Goal: Transaction & Acquisition: Purchase product/service

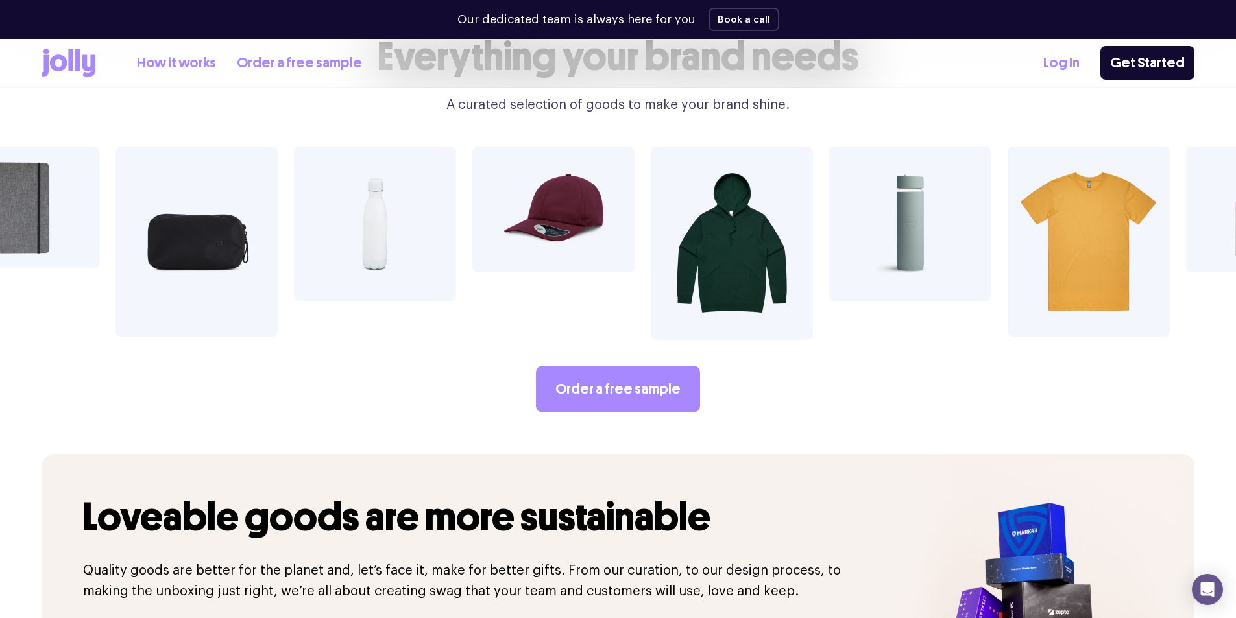
scroll to position [2292, 0]
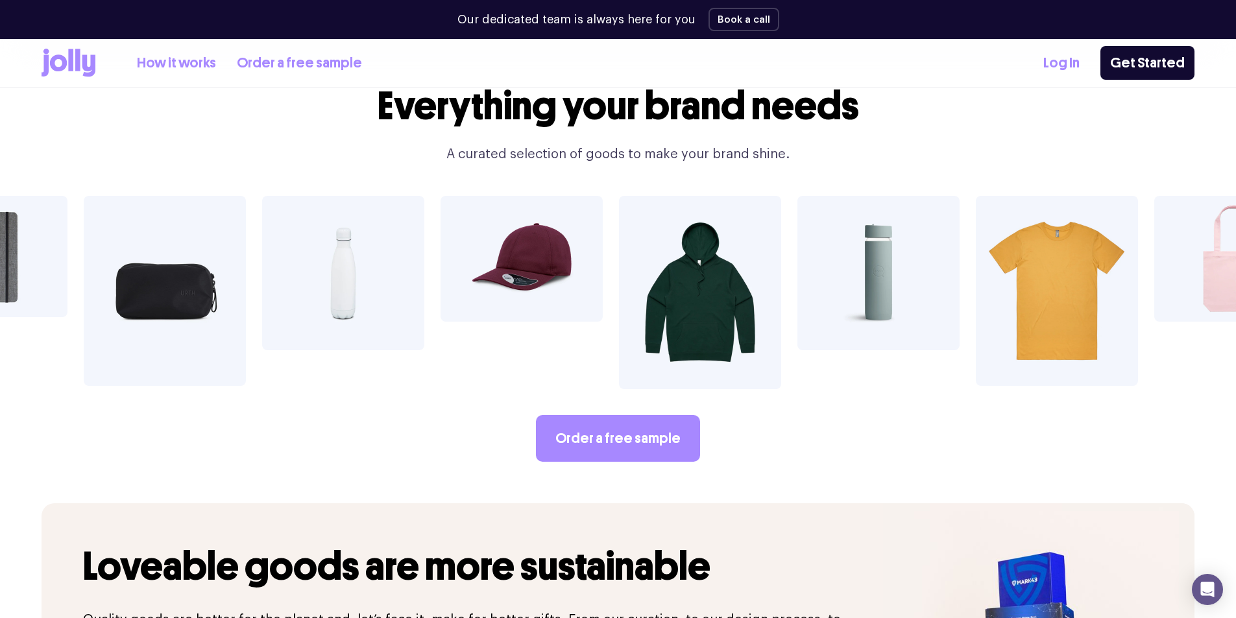
drag, startPoint x: 900, startPoint y: 203, endPoint x: 881, endPoint y: 213, distance: 21.8
click at [900, 203] on img at bounding box center [878, 273] width 162 height 154
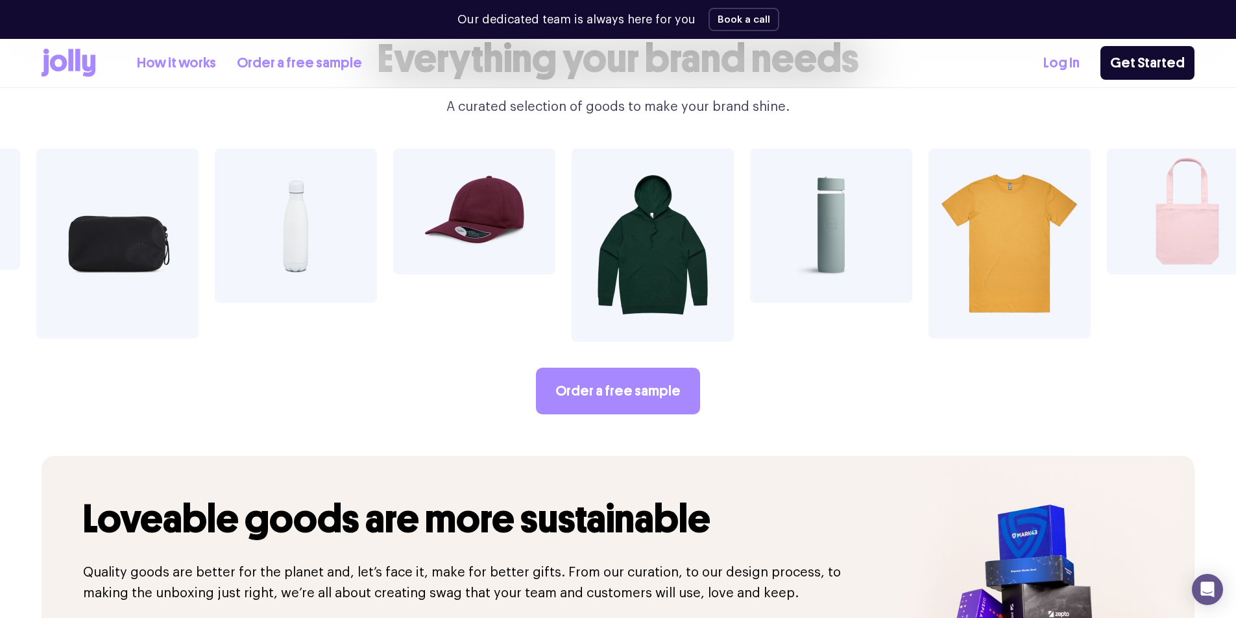
scroll to position [2335, 0]
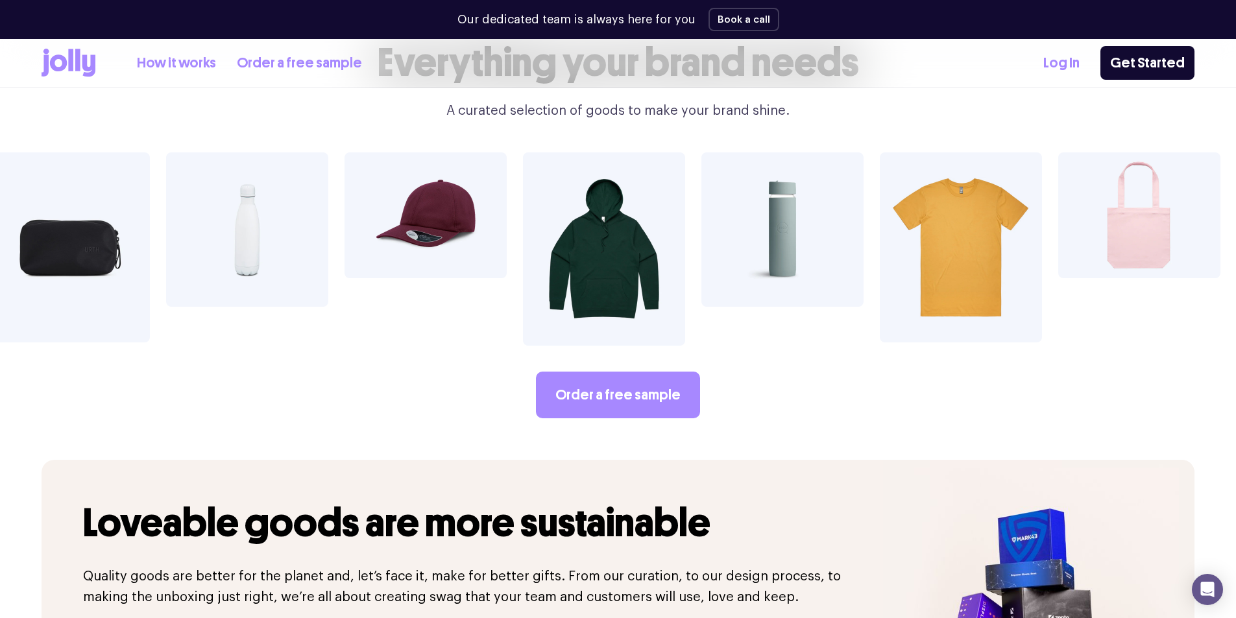
click at [181, 66] on link "How it works" at bounding box center [176, 63] width 79 height 21
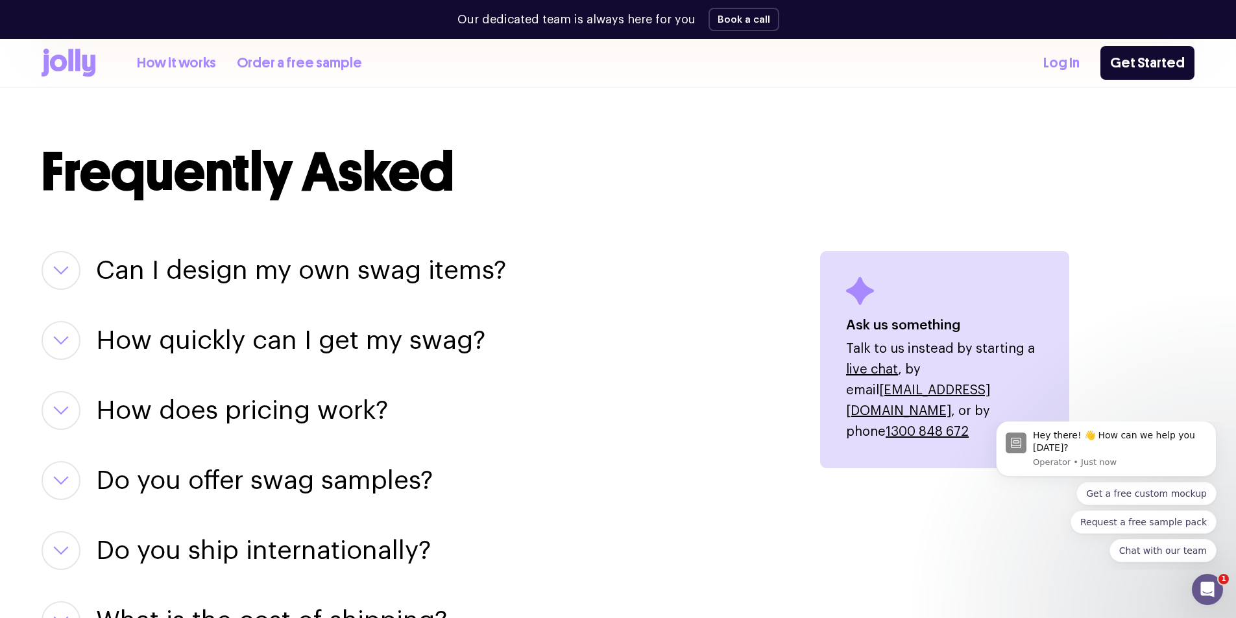
scroll to position [1513, 0]
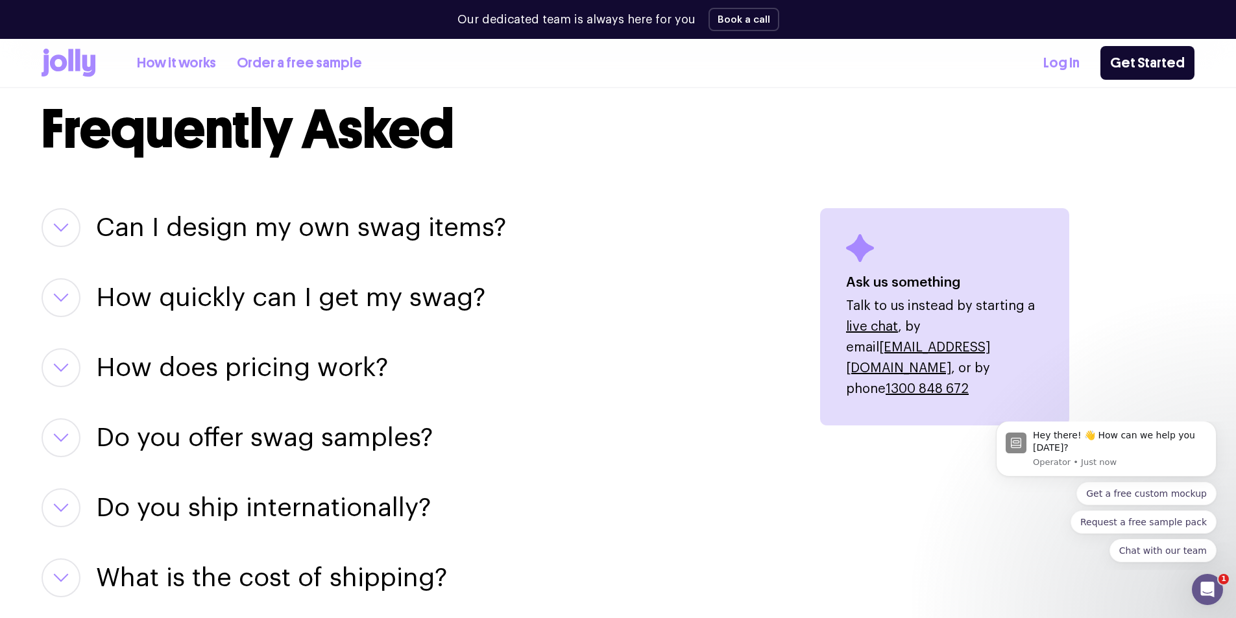
click at [274, 360] on h3 "How does pricing work?" at bounding box center [242, 367] width 292 height 39
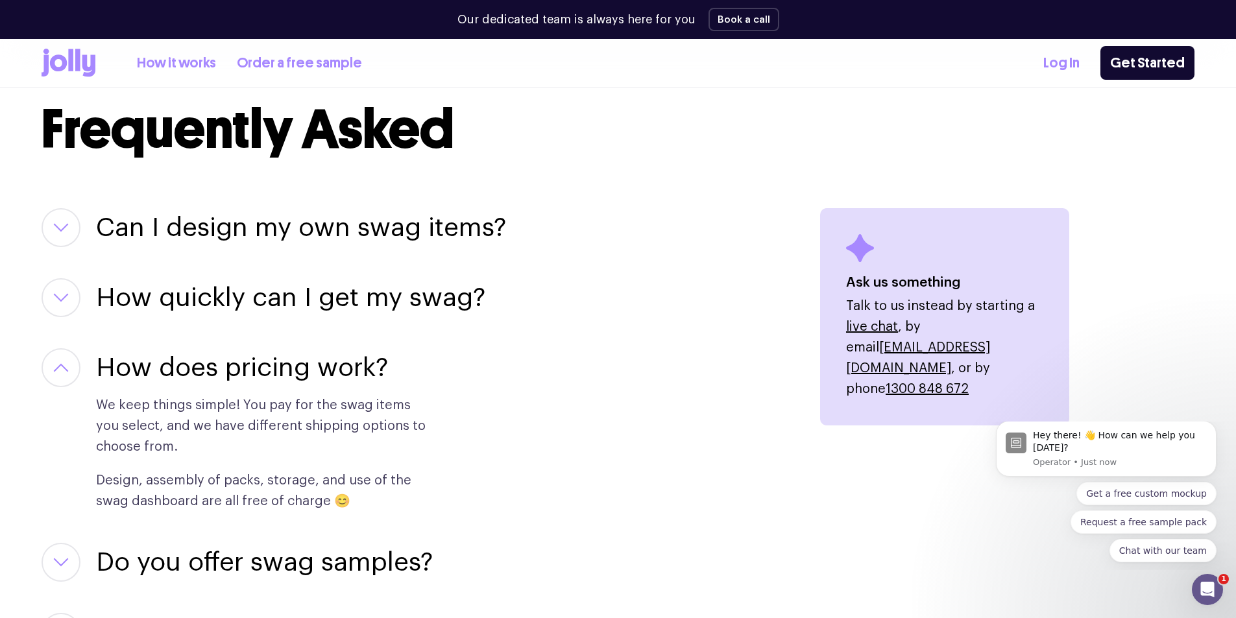
click at [285, 313] on h3 "How quickly can I get my swag?" at bounding box center [290, 297] width 389 height 39
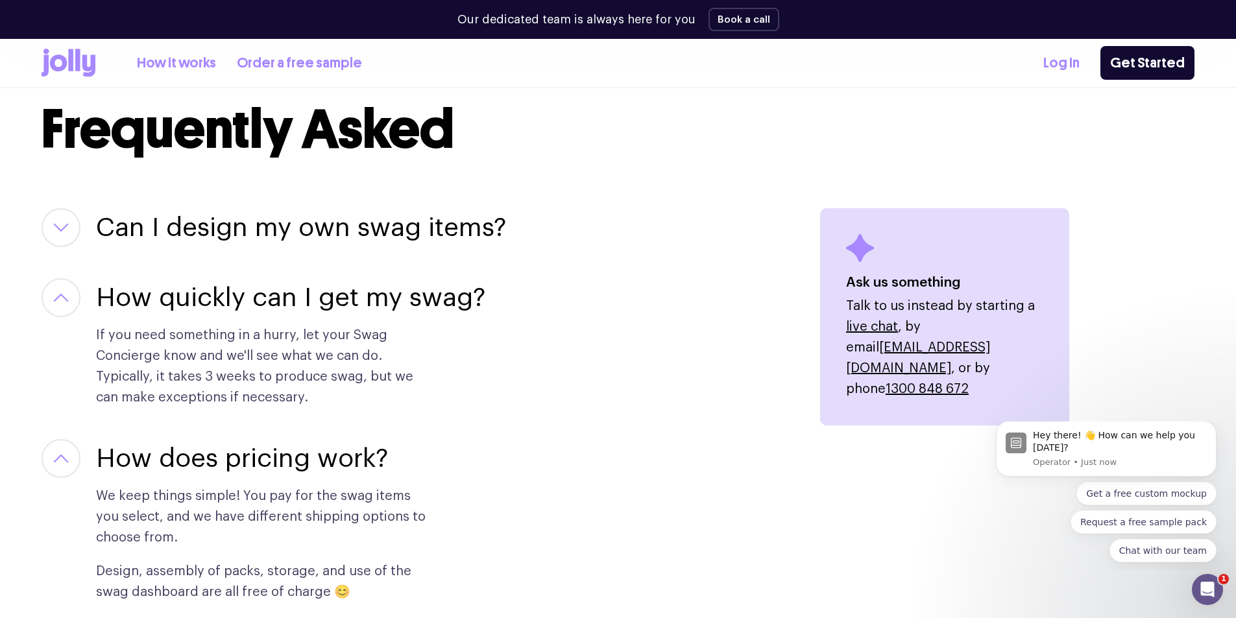
click at [307, 238] on h3 "Can I design my own swag items?" at bounding box center [301, 227] width 410 height 39
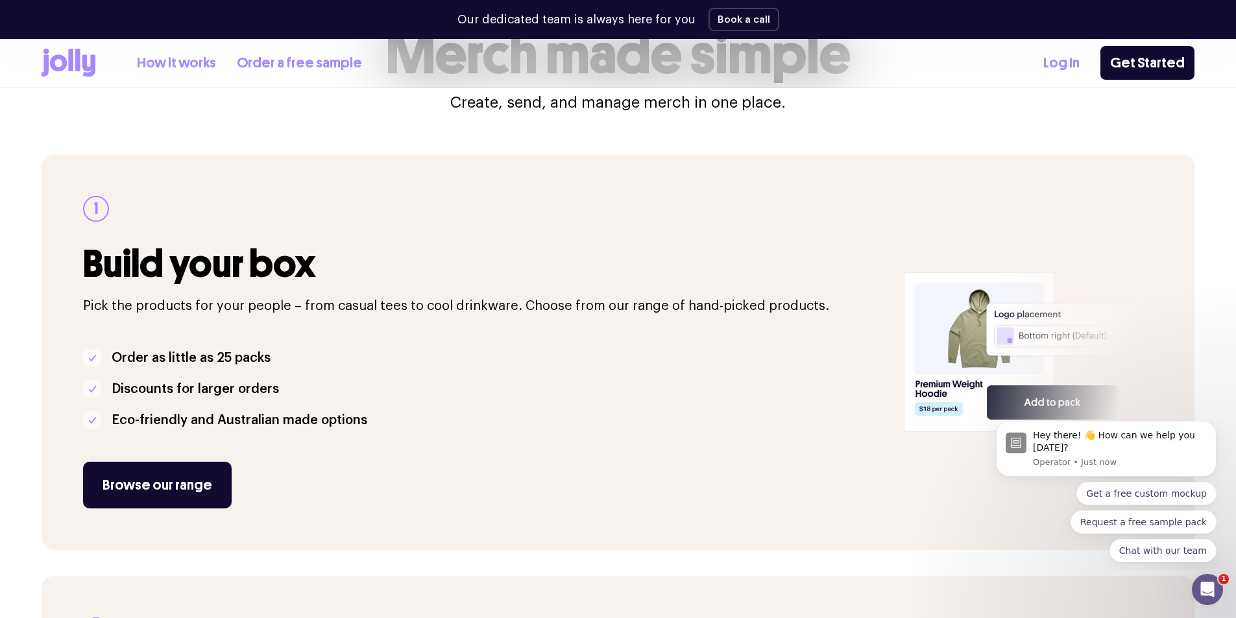
scroll to position [259, 0]
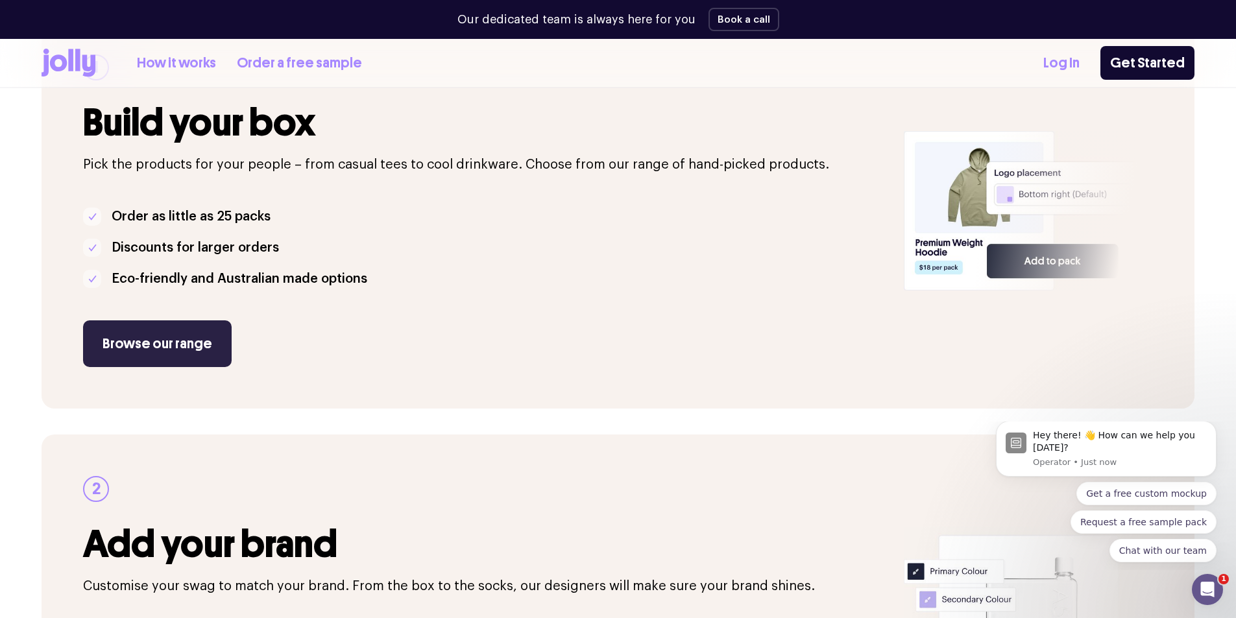
click at [162, 343] on link "Browse our range" at bounding box center [157, 343] width 149 height 47
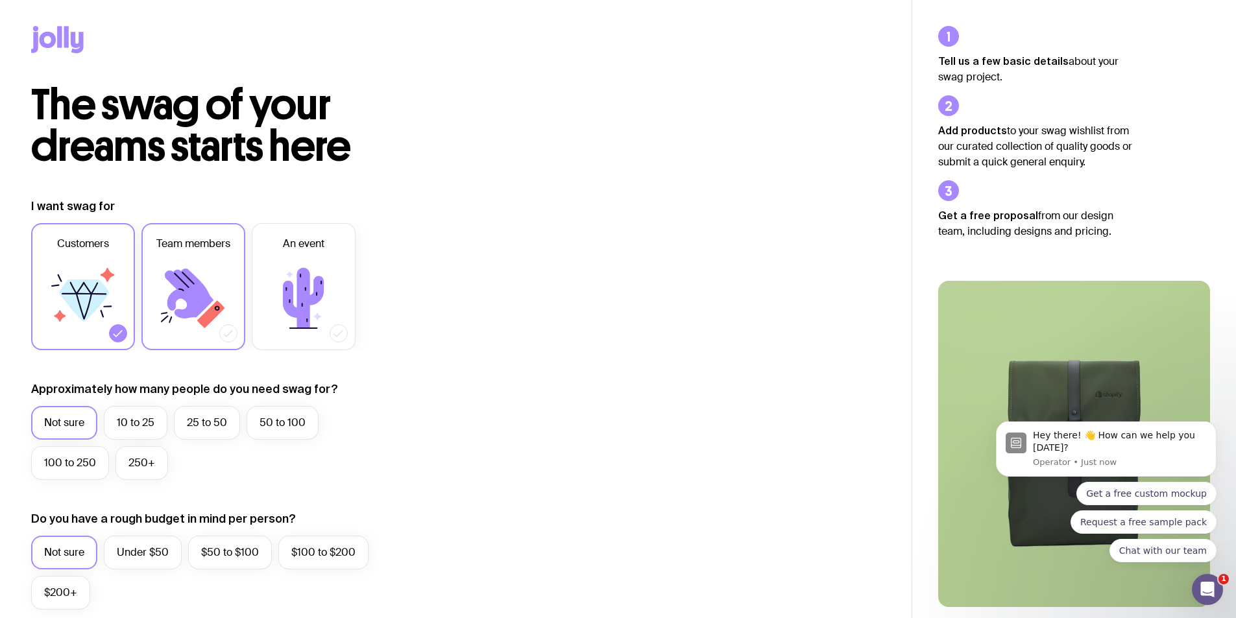
click at [221, 333] on div at bounding box center [228, 333] width 18 height 18
click at [0, 0] on input "Team members" at bounding box center [0, 0] width 0 height 0
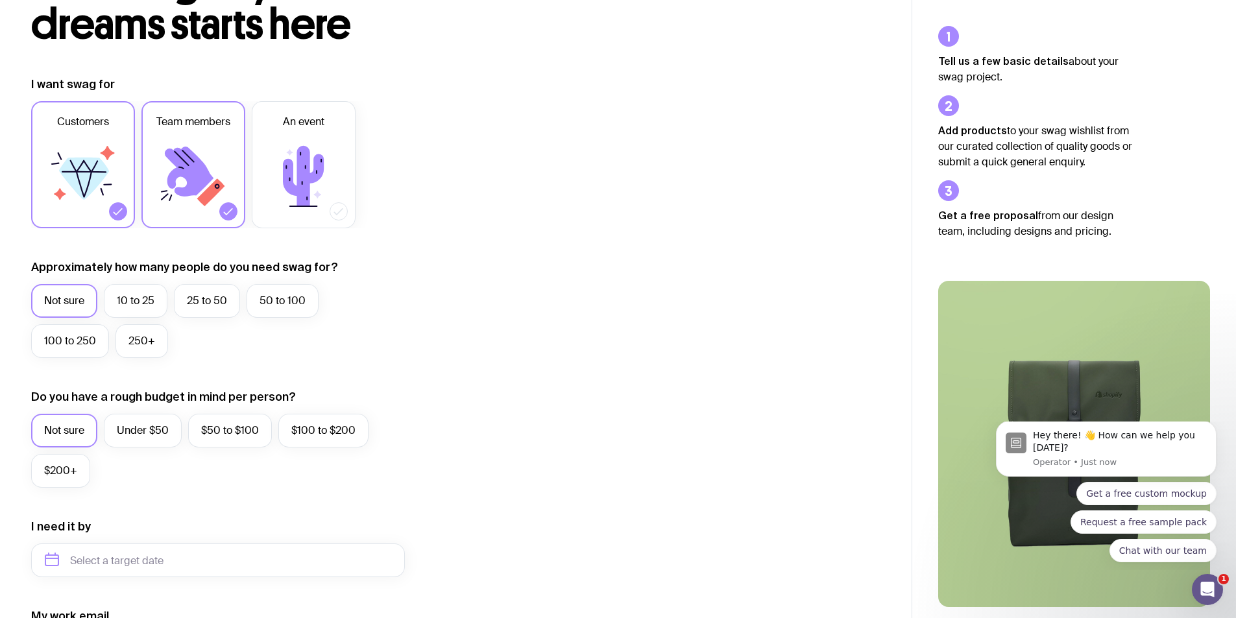
scroll to position [130, 0]
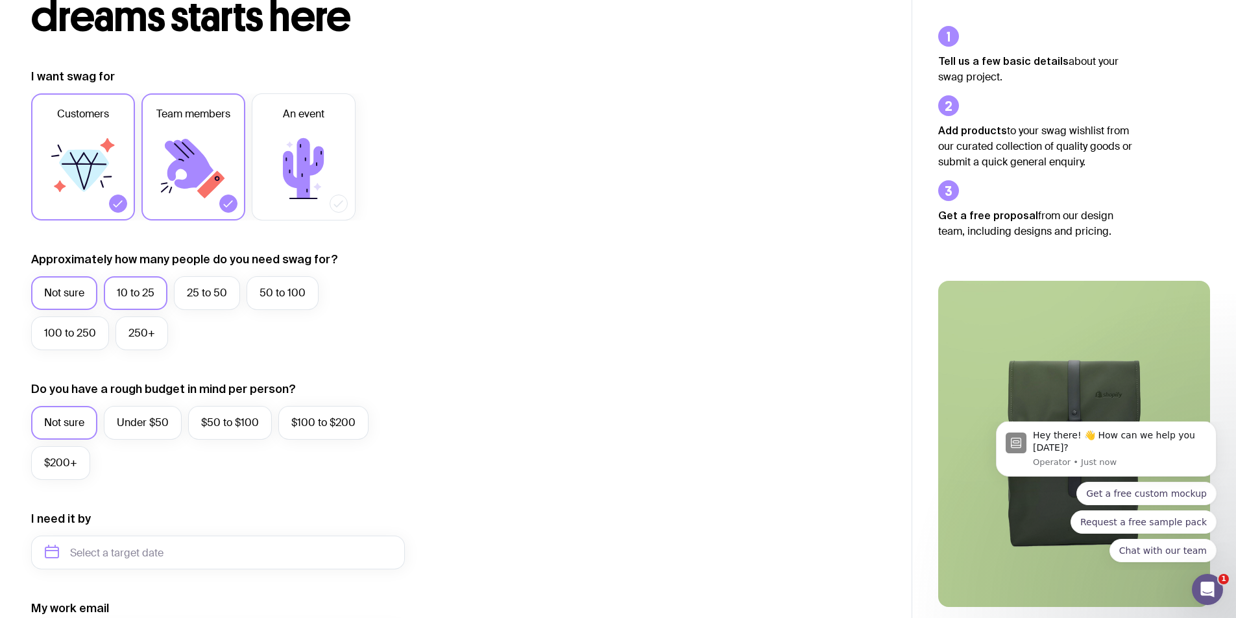
click at [139, 293] on label "10 to 25" at bounding box center [136, 293] width 64 height 34
click at [0, 0] on input "10 to 25" at bounding box center [0, 0] width 0 height 0
click at [194, 285] on label "25 to 50" at bounding box center [207, 293] width 66 height 34
click at [0, 0] on input "25 to 50" at bounding box center [0, 0] width 0 height 0
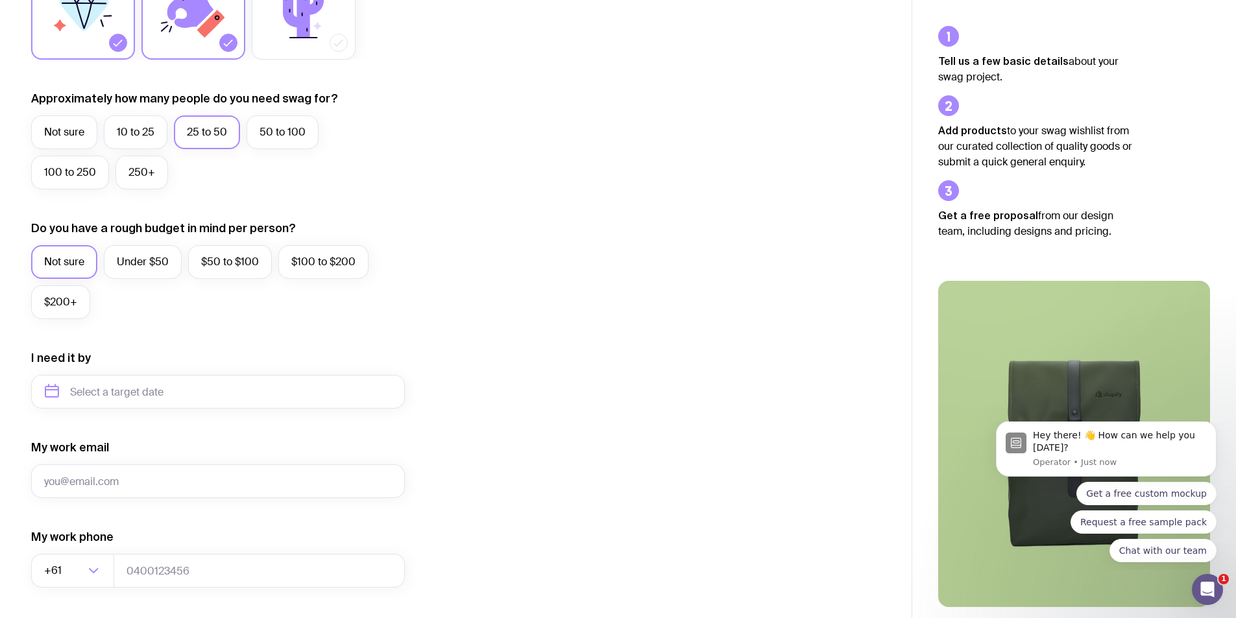
scroll to position [346, 0]
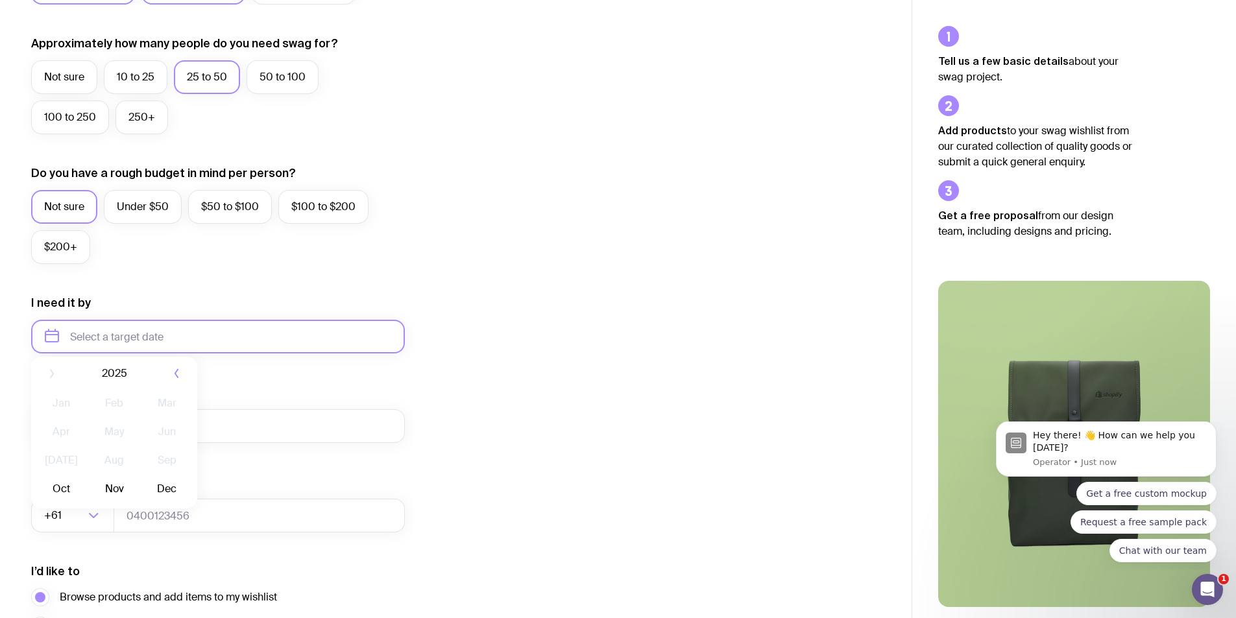
click at [152, 336] on input "text" at bounding box center [218, 337] width 374 height 34
click at [72, 501] on button "Oct" at bounding box center [61, 496] width 47 height 26
type input "October 2025"
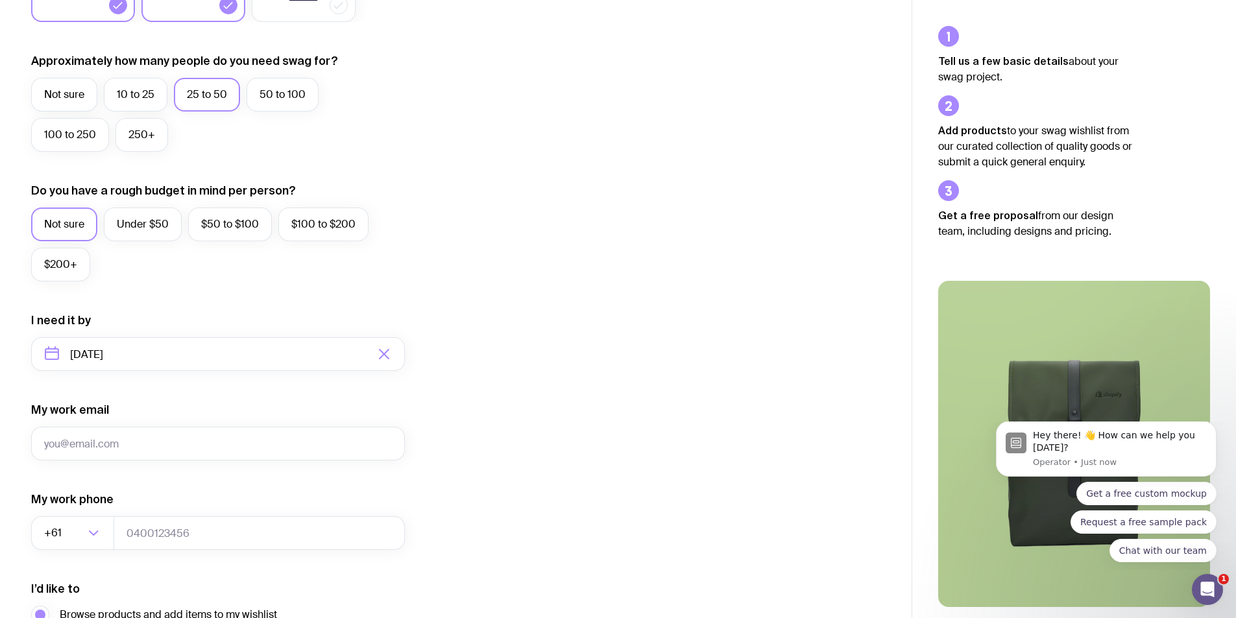
scroll to position [355, 0]
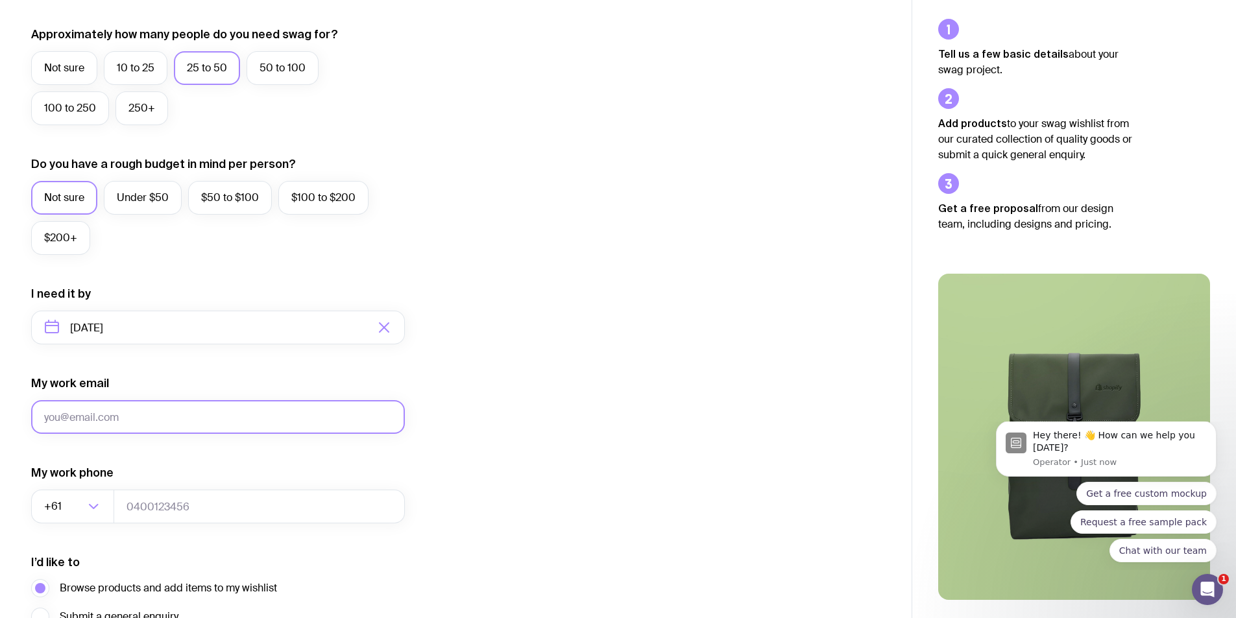
click at [132, 415] on input "My work email" at bounding box center [218, 417] width 374 height 34
drag, startPoint x: 81, startPoint y: 414, endPoint x: -33, endPoint y: 422, distance: 114.4
type input "sheridan.schmidt@nextpracticehealth.com"
click at [500, 387] on div "I want swag for Customers Team members An event Approximately how many people d…" at bounding box center [455, 267] width 849 height 847
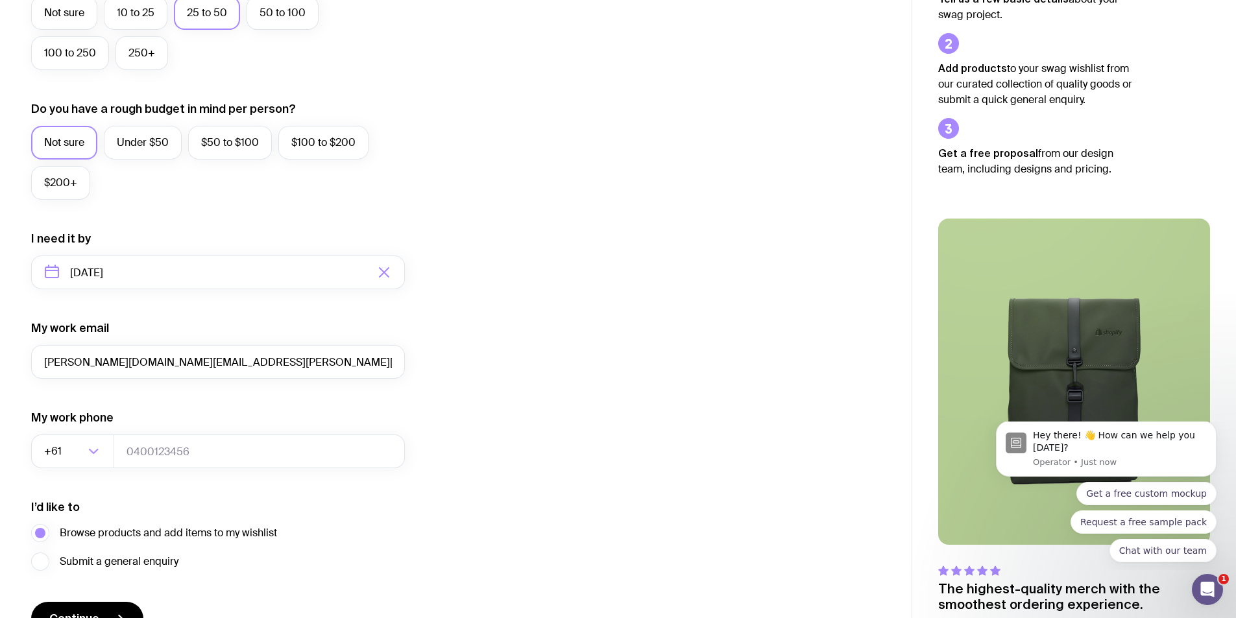
scroll to position [485, 0]
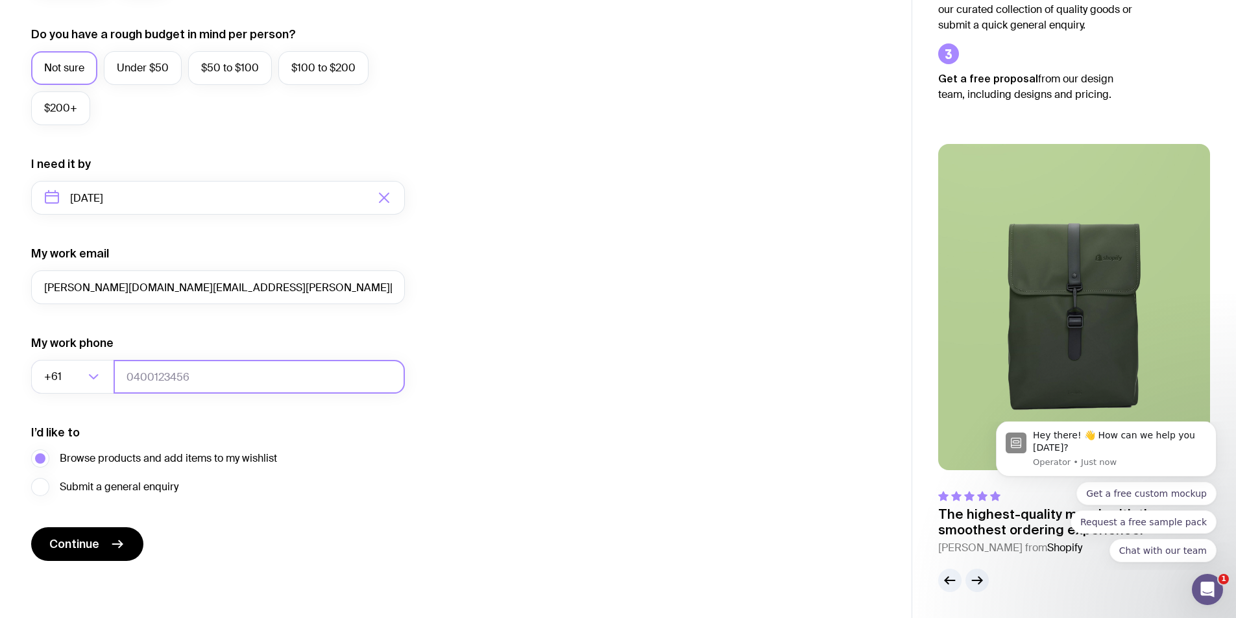
click at [252, 365] on input "tel" at bounding box center [259, 377] width 291 height 34
type input "90677400"
click at [619, 368] on div "I want swag for Customers Team members An event Approximately how many people d…" at bounding box center [455, 137] width 849 height 847
click at [97, 540] on span "Continue" at bounding box center [74, 544] width 50 height 16
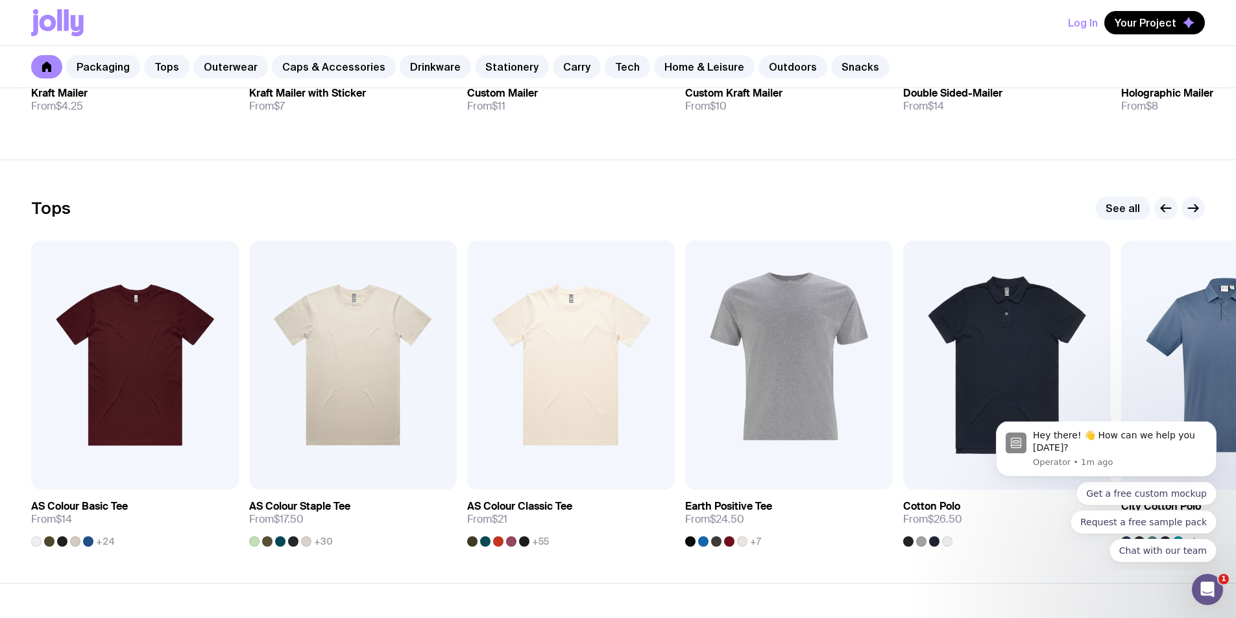
scroll to position [433, 0]
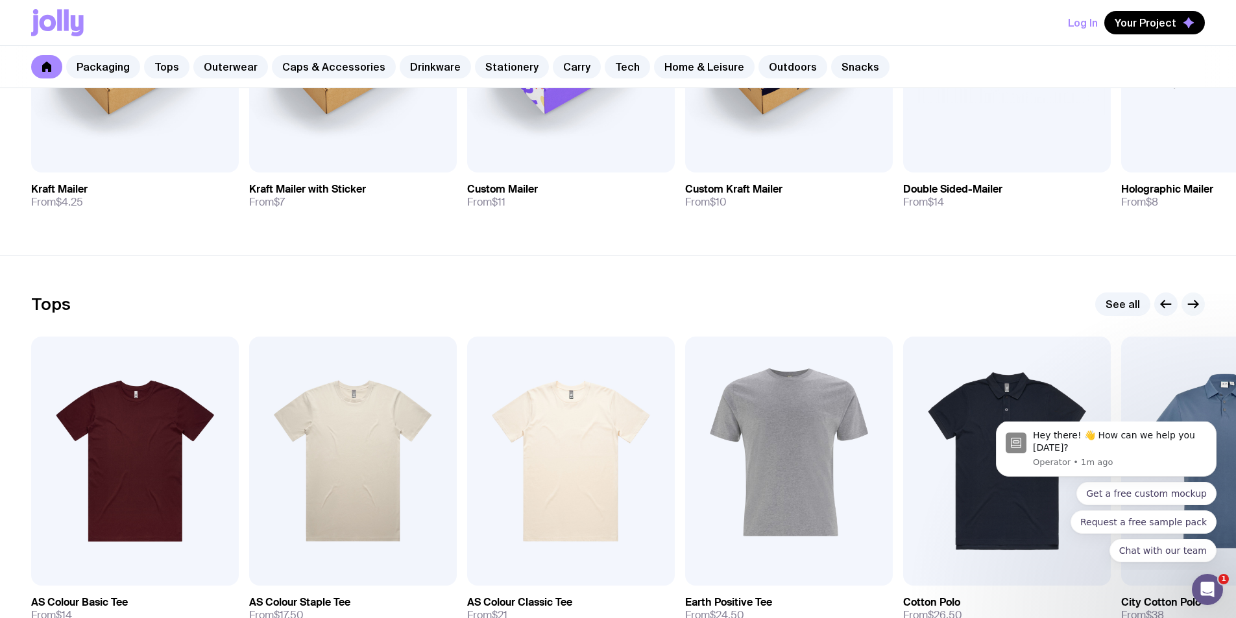
click at [1190, 303] on icon "button" at bounding box center [1193, 304] width 16 height 16
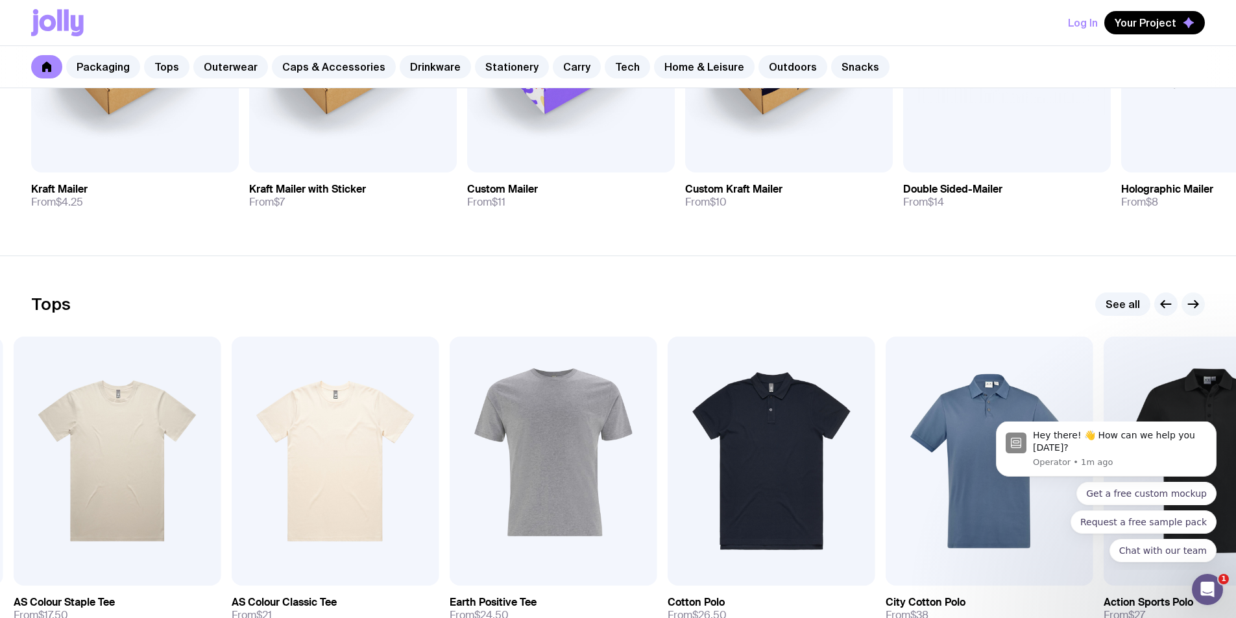
click at [1190, 303] on icon "button" at bounding box center [1193, 304] width 16 height 16
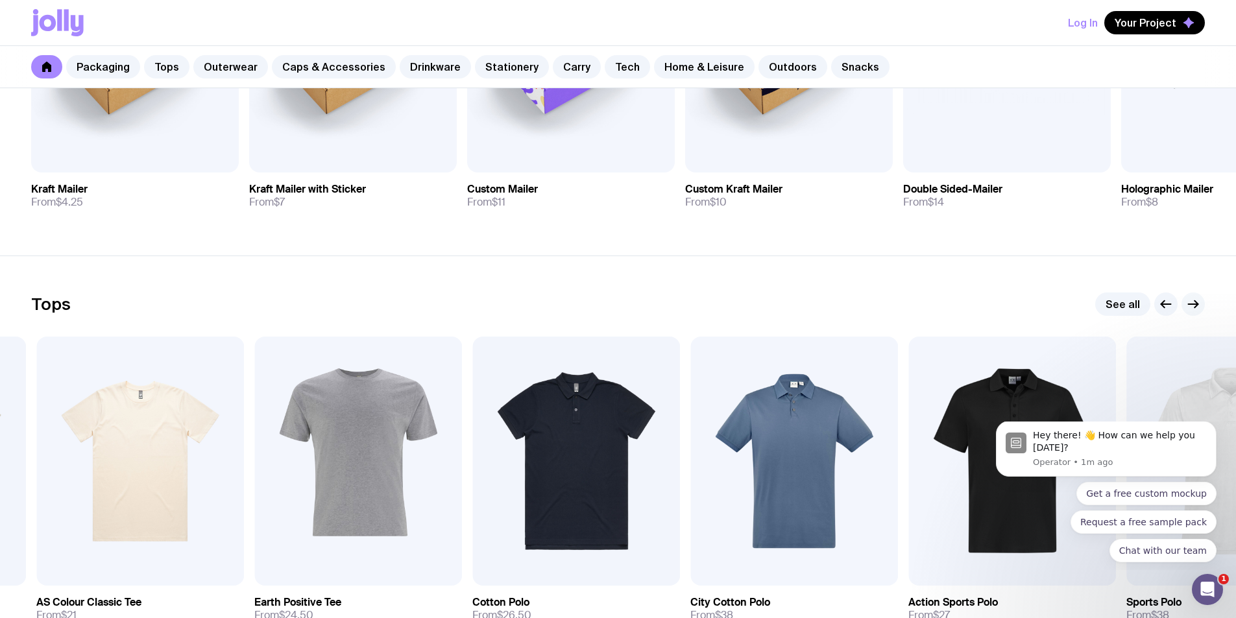
click at [1190, 303] on icon "button" at bounding box center [1193, 304] width 16 height 16
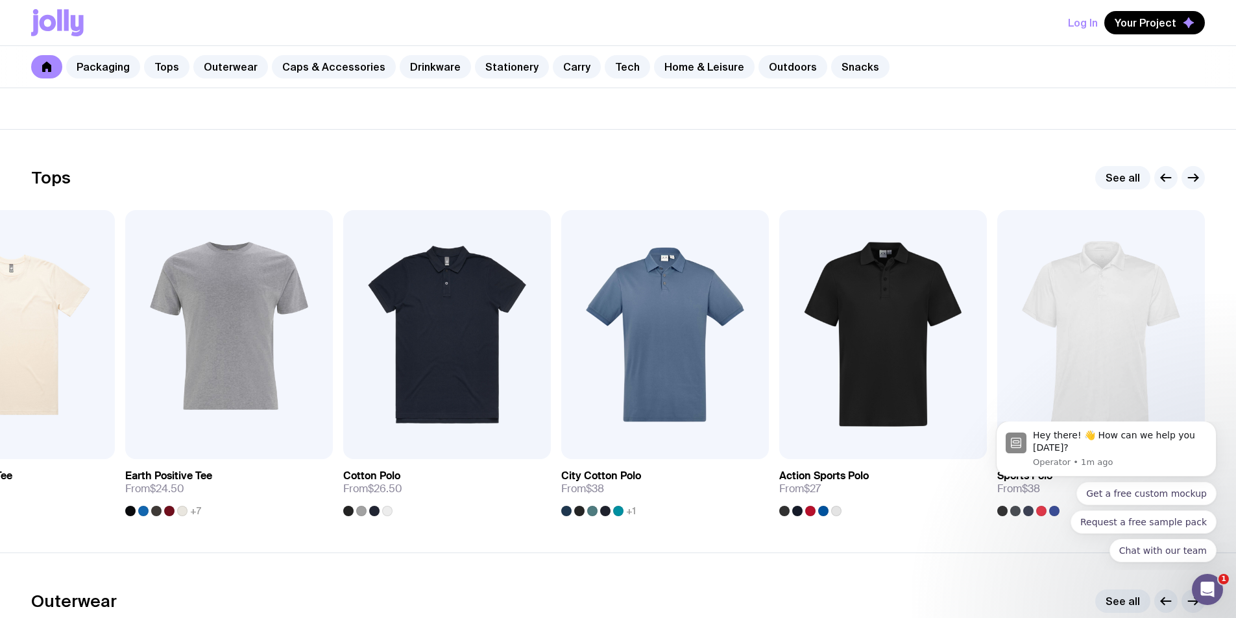
scroll to position [562, 0]
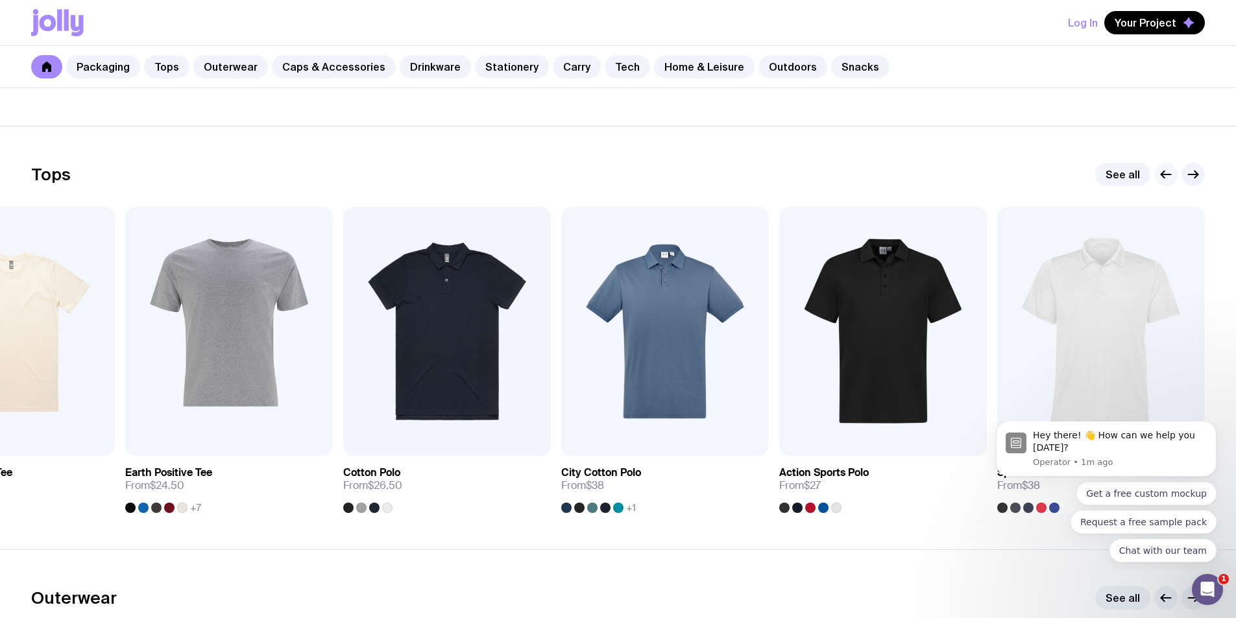
click at [1158, 174] on icon "button" at bounding box center [1166, 175] width 16 height 16
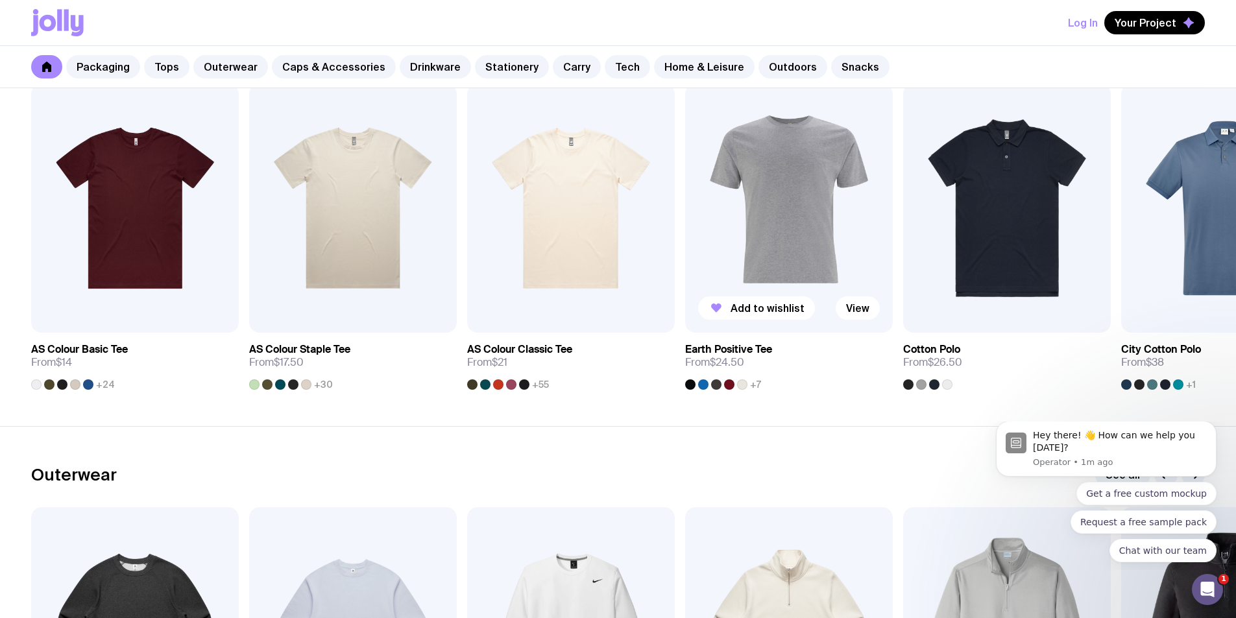
scroll to position [865, 0]
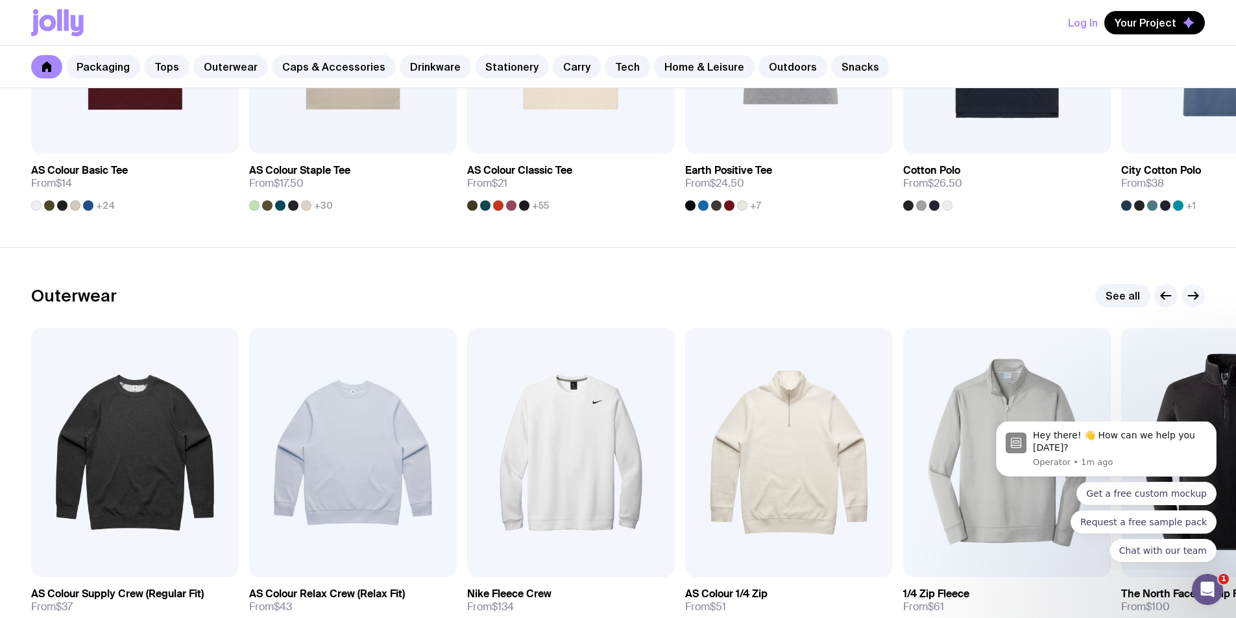
click at [1196, 294] on icon "button" at bounding box center [1195, 296] width 3 height 7
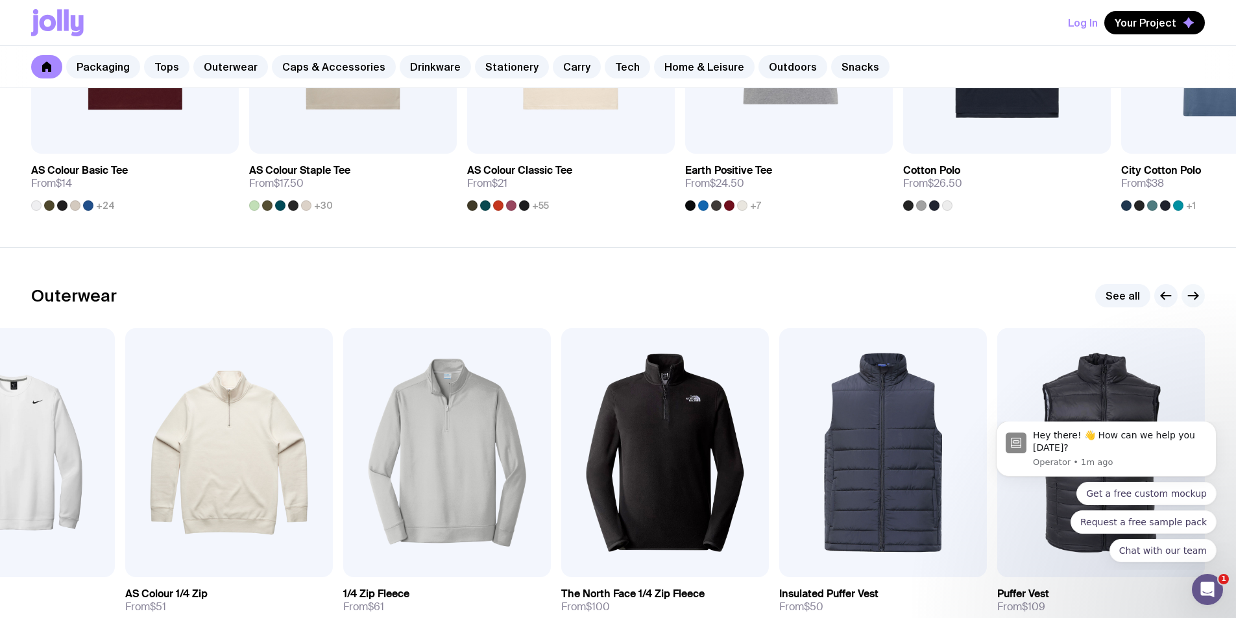
click at [1196, 294] on icon "button" at bounding box center [1195, 296] width 3 height 7
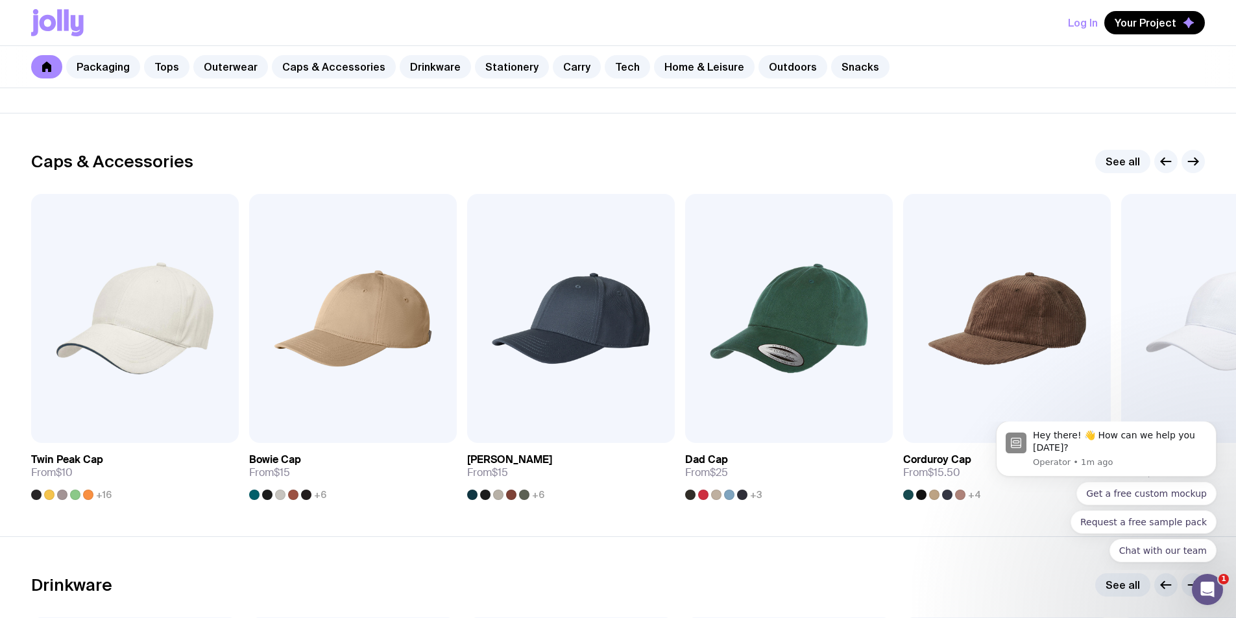
scroll to position [1427, 0]
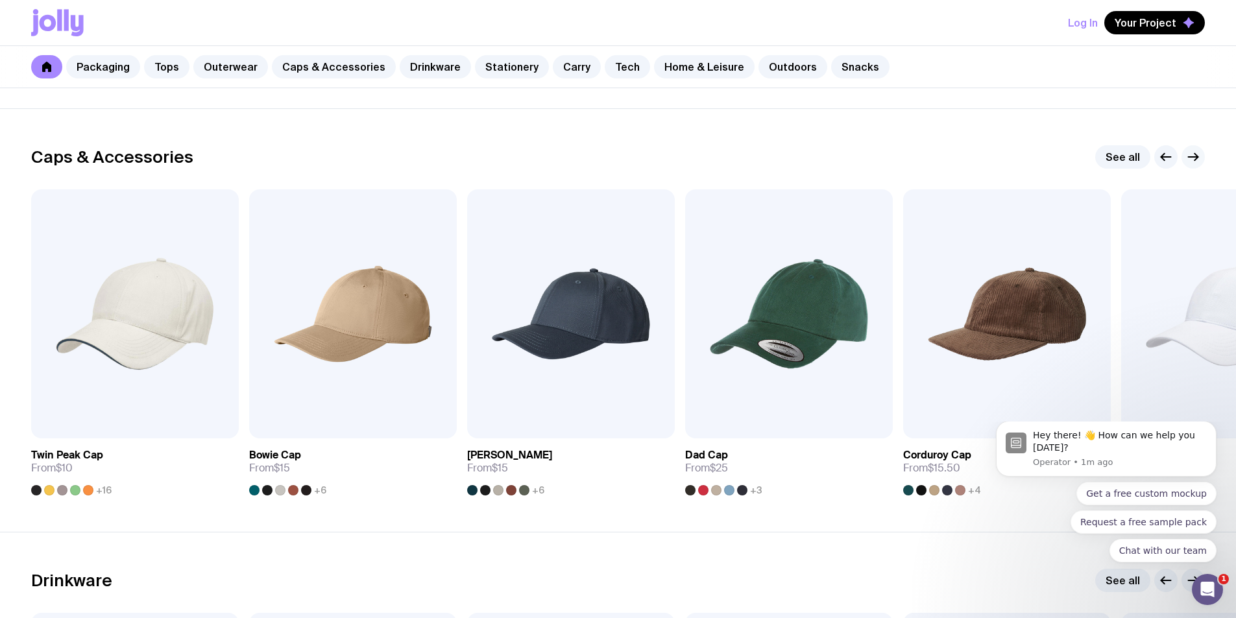
click at [1195, 158] on icon "button" at bounding box center [1193, 157] width 16 height 16
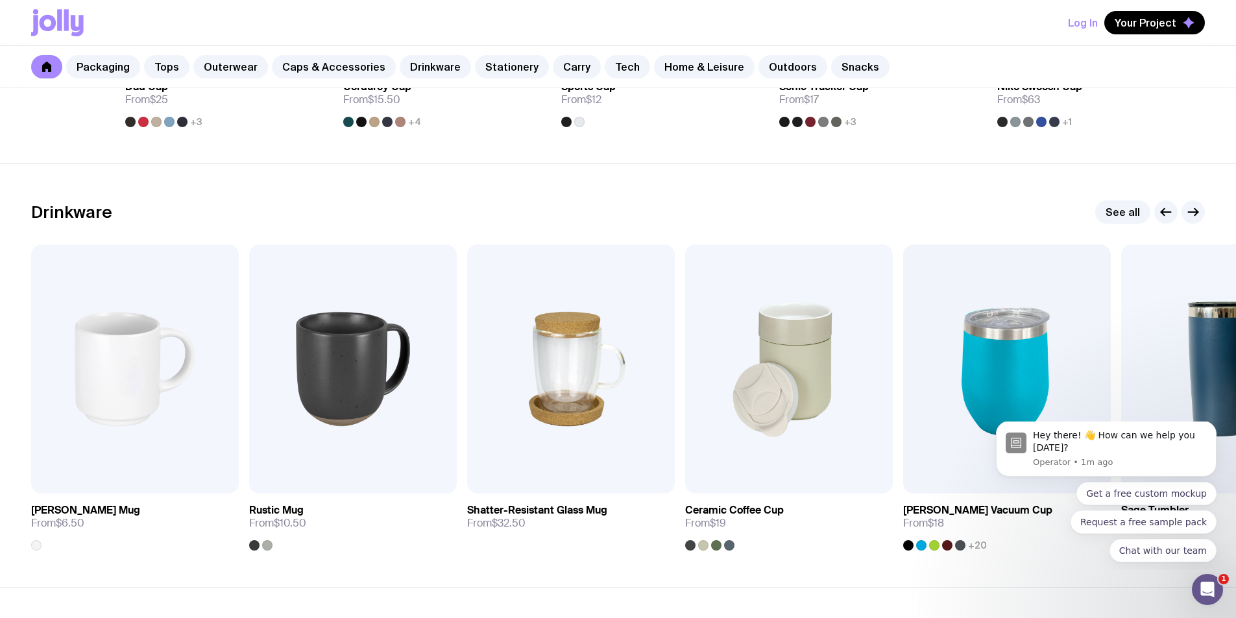
scroll to position [1816, 0]
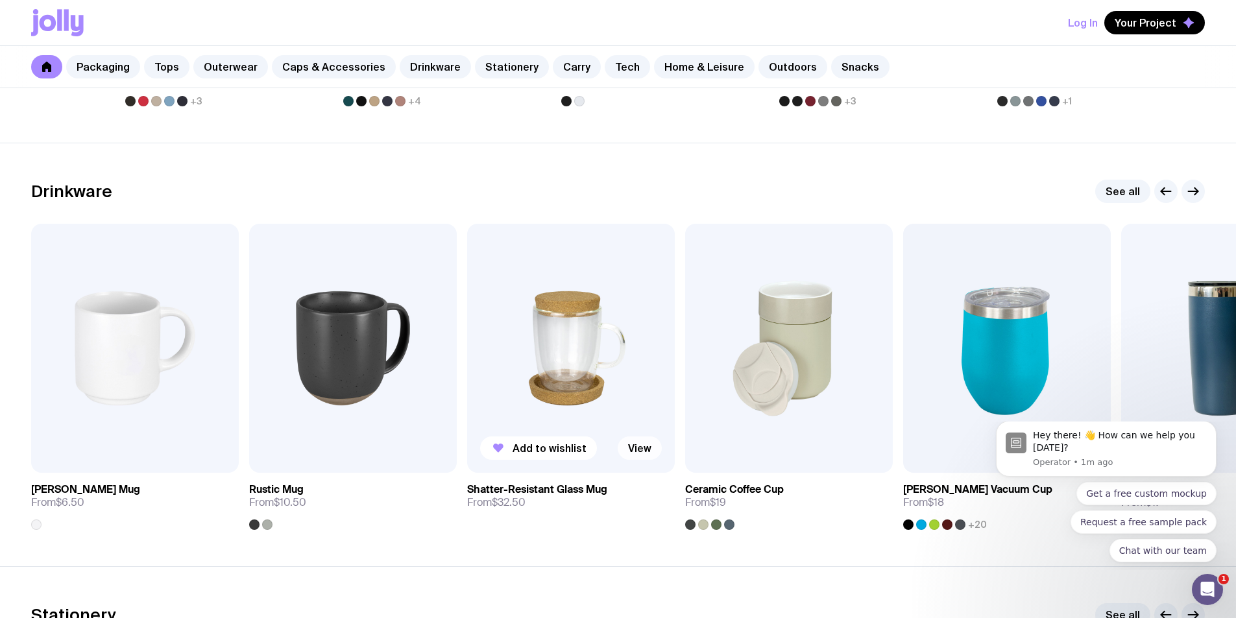
click at [644, 445] on link "View" at bounding box center [639, 448] width 44 height 23
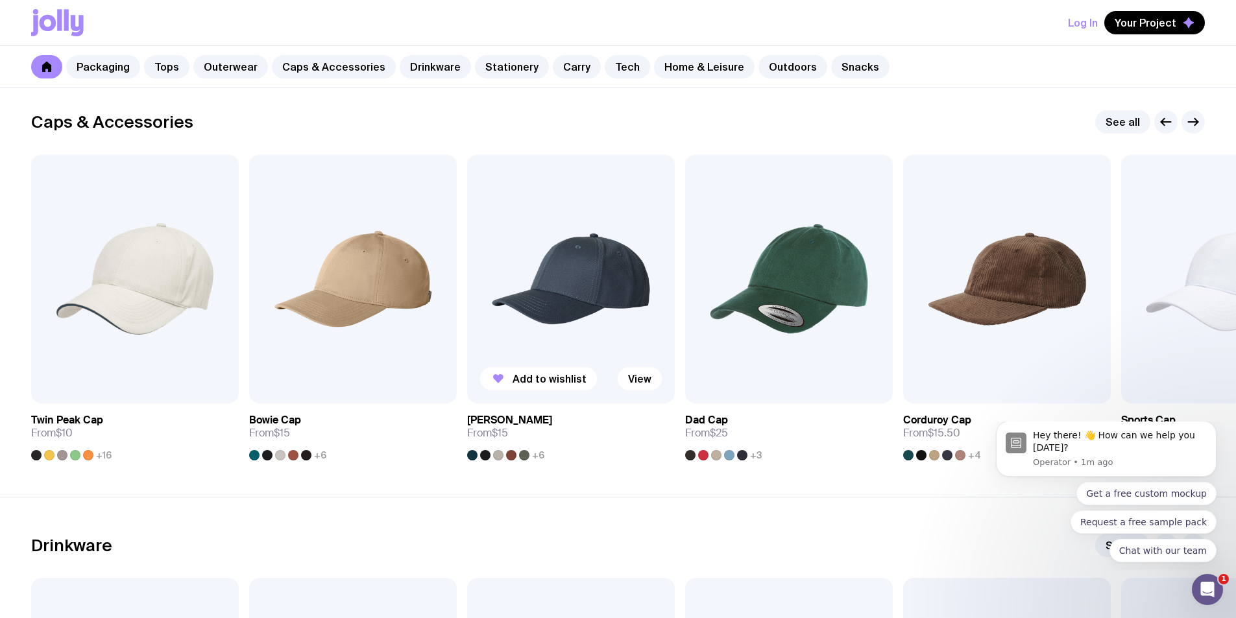
scroll to position [1851, 0]
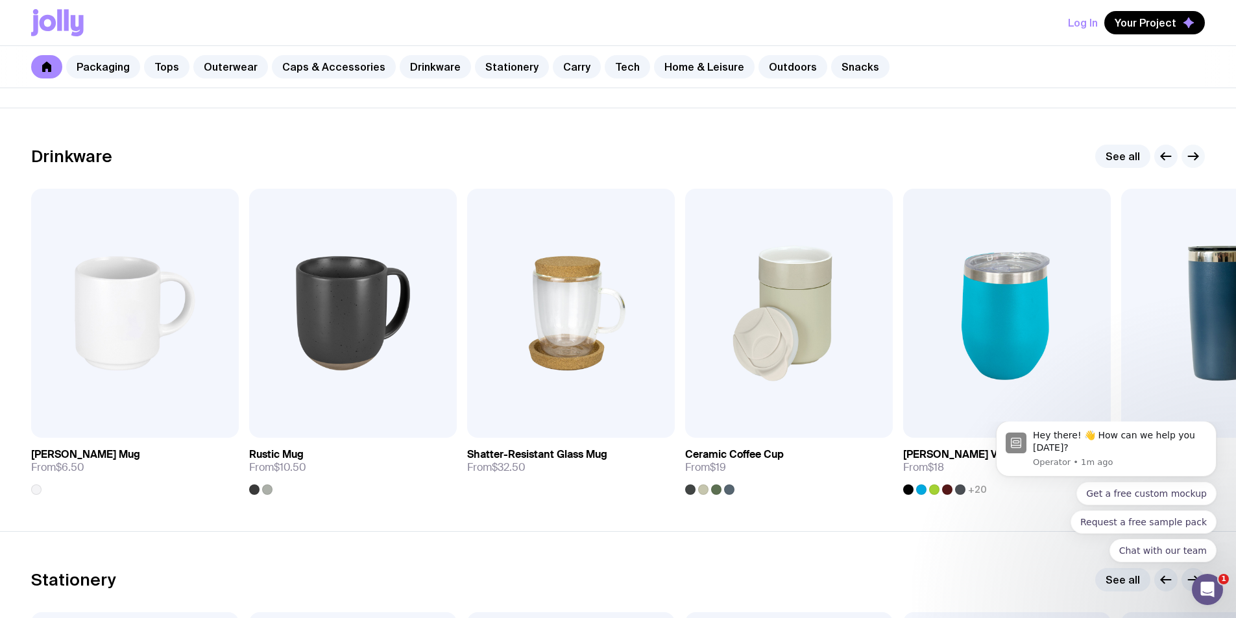
click at [1197, 154] on icon "button" at bounding box center [1193, 157] width 16 height 16
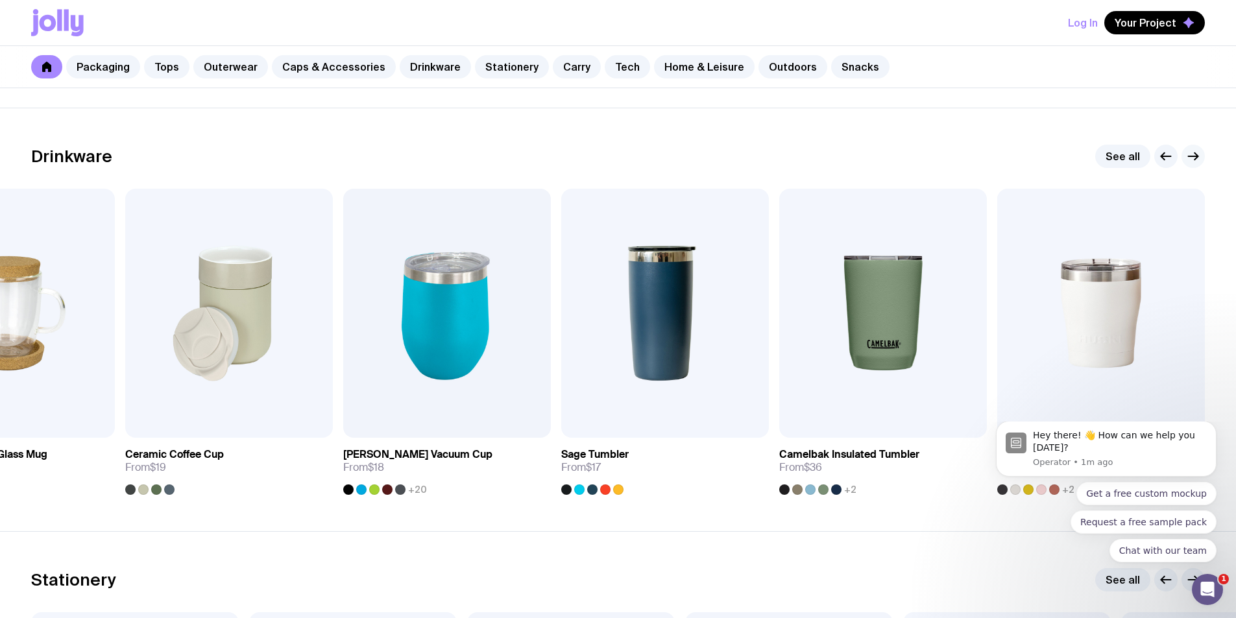
click at [1199, 156] on icon "button" at bounding box center [1193, 157] width 16 height 16
click at [1193, 152] on icon "button" at bounding box center [1193, 157] width 16 height 16
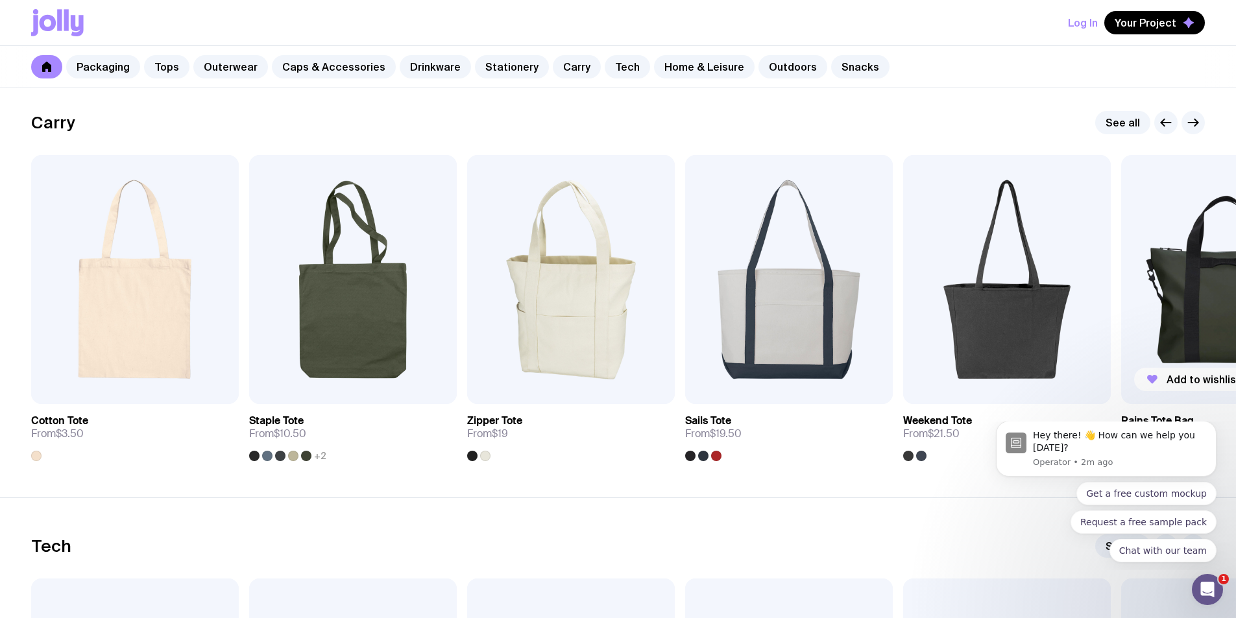
scroll to position [2673, 0]
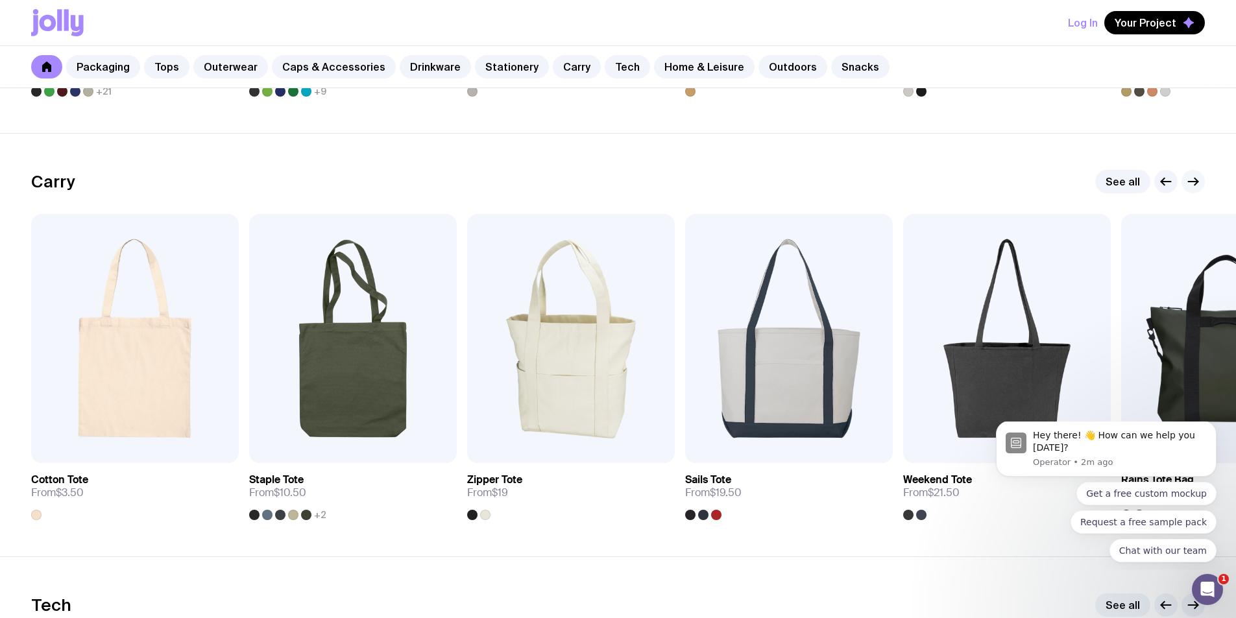
click at [1199, 181] on icon "button" at bounding box center [1193, 182] width 16 height 16
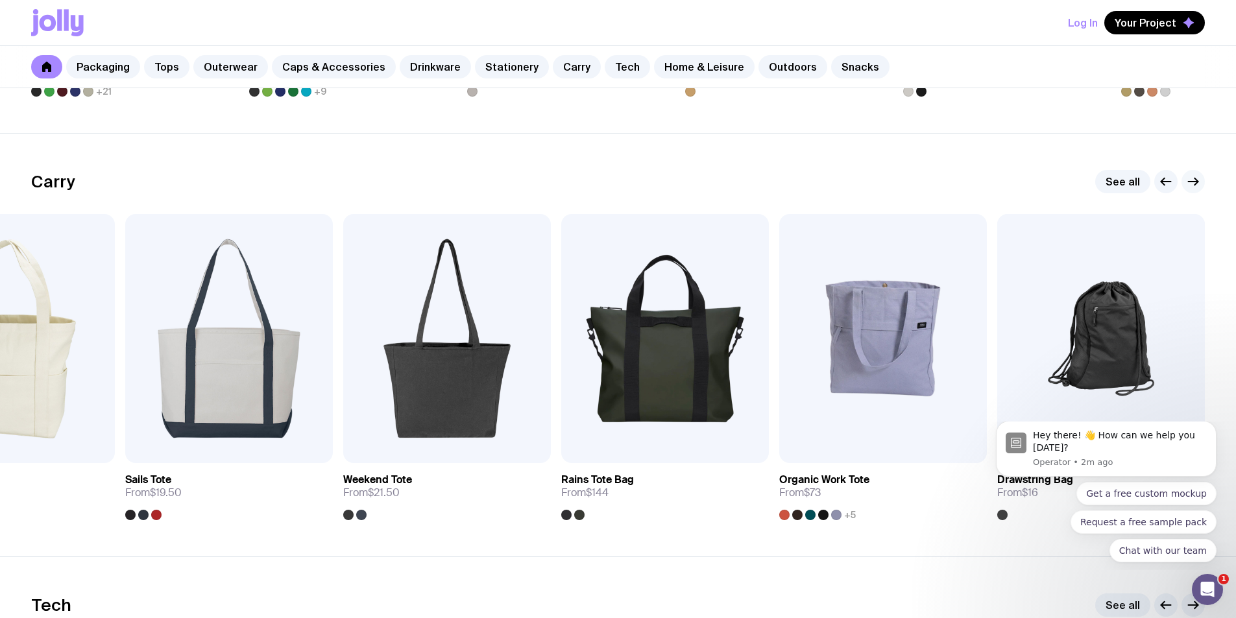
click at [1197, 184] on icon "button" at bounding box center [1193, 182] width 16 height 16
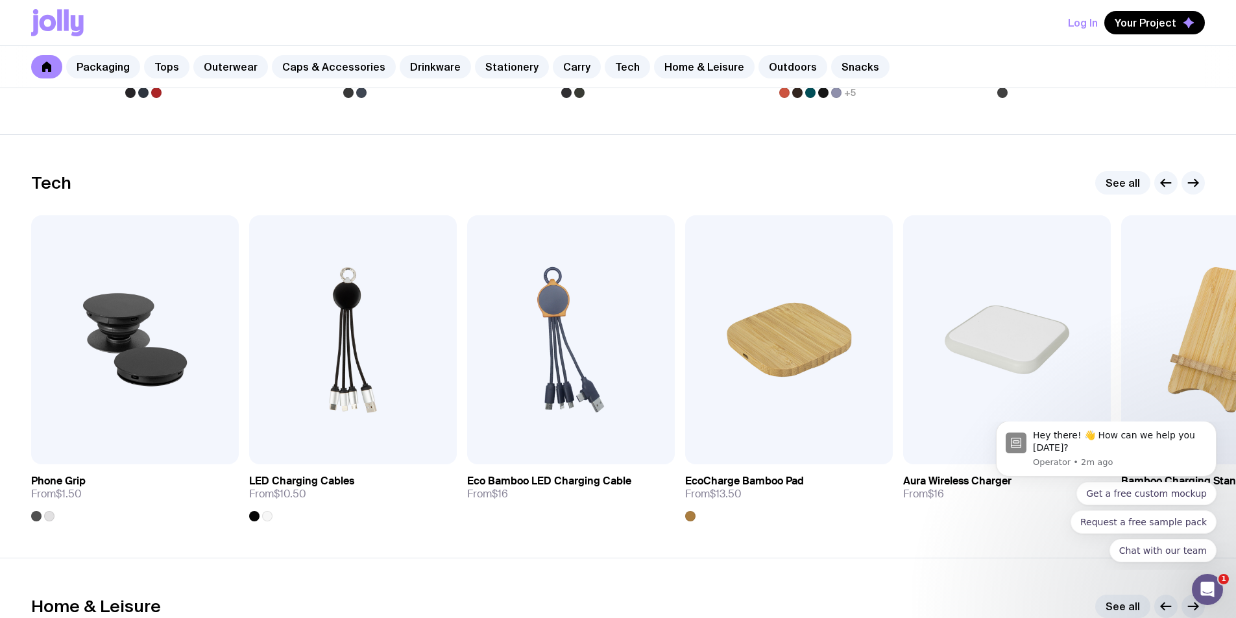
scroll to position [3062, 0]
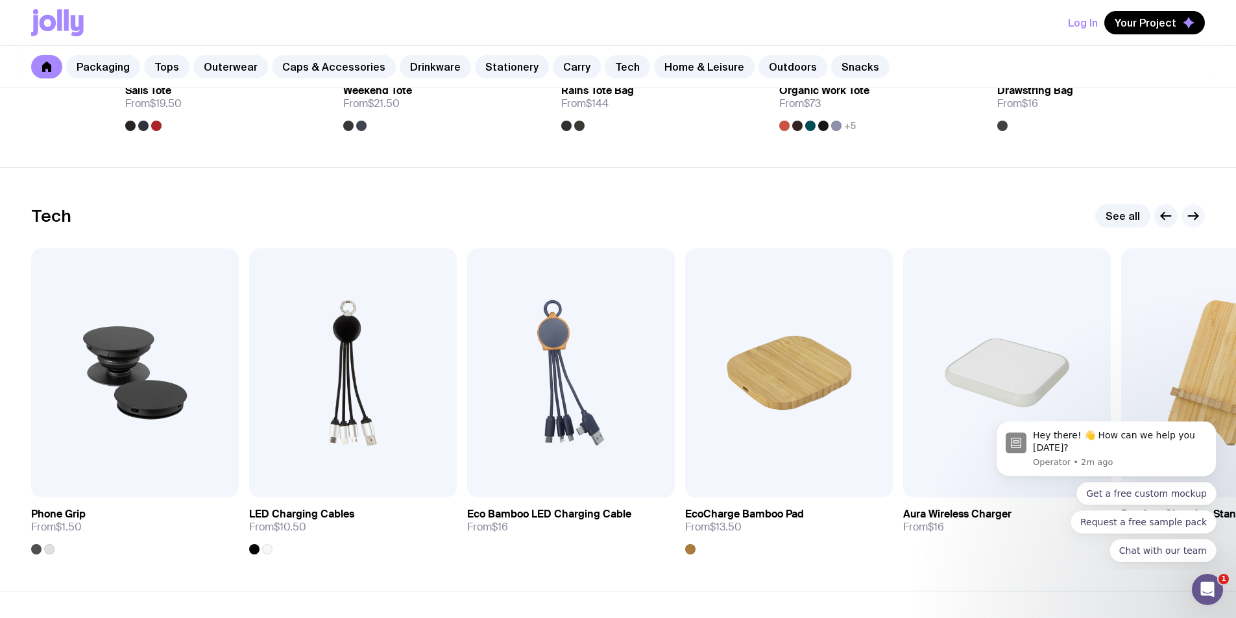
click at [1192, 214] on icon "button" at bounding box center [1193, 216] width 16 height 16
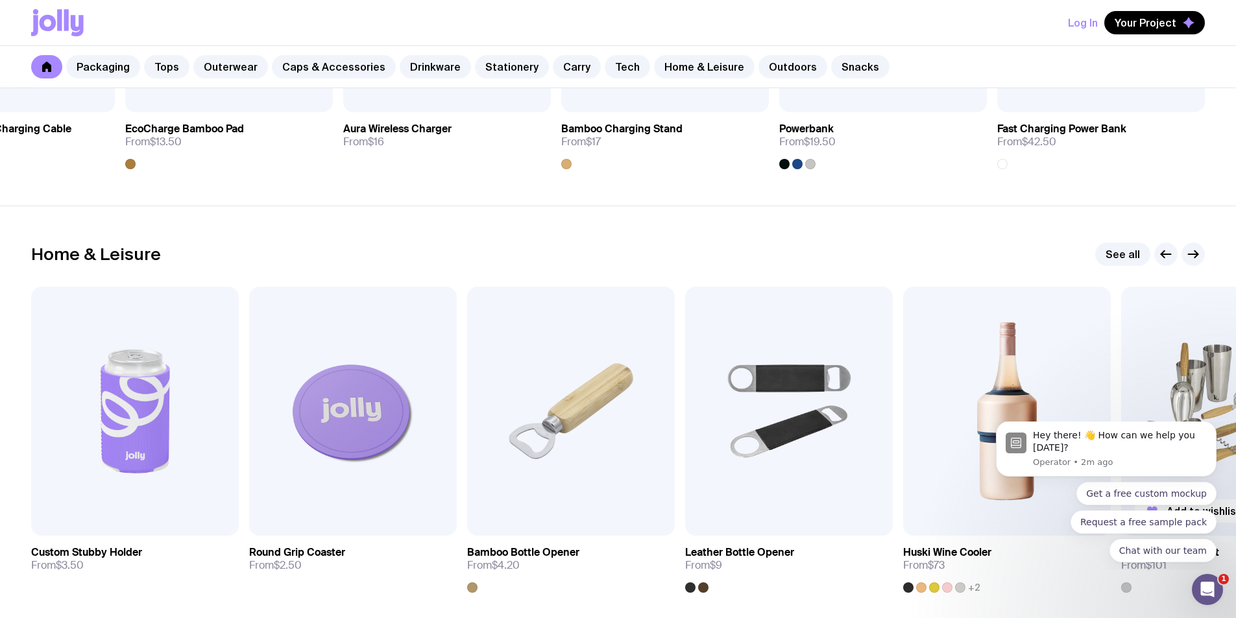
scroll to position [3538, 0]
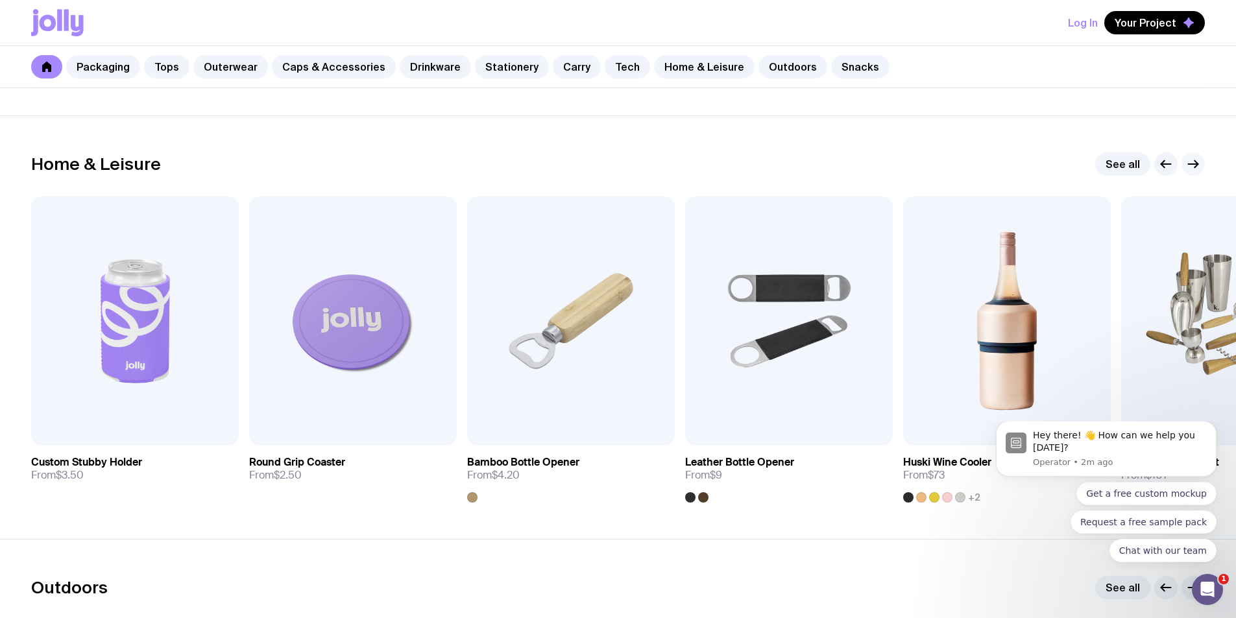
click at [1196, 171] on icon "button" at bounding box center [1193, 164] width 16 height 16
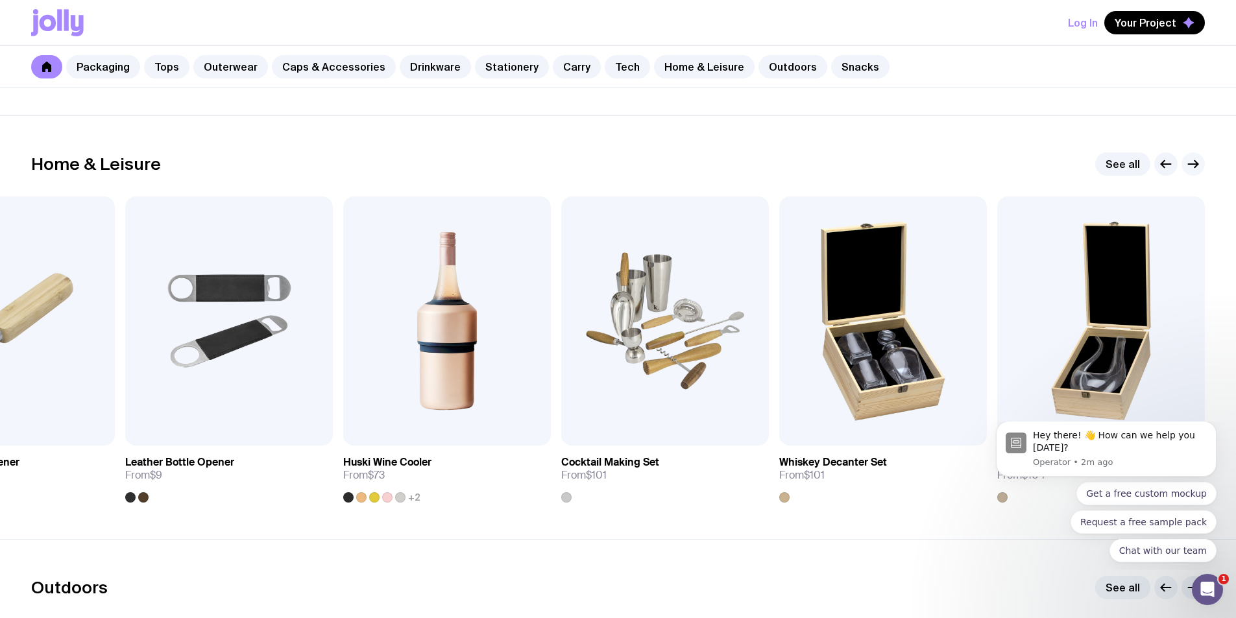
click at [1195, 171] on icon "button" at bounding box center [1193, 164] width 16 height 16
click at [1192, 161] on icon "button" at bounding box center [1193, 164] width 16 height 16
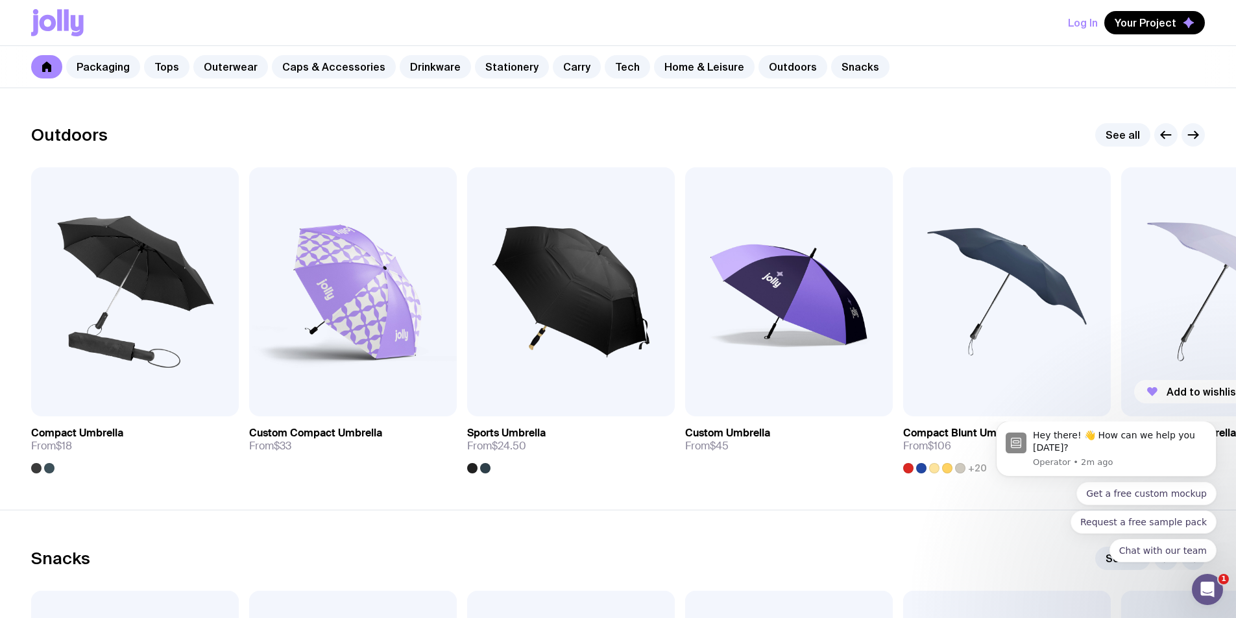
scroll to position [4186, 0]
